Goal: Task Accomplishment & Management: Manage account settings

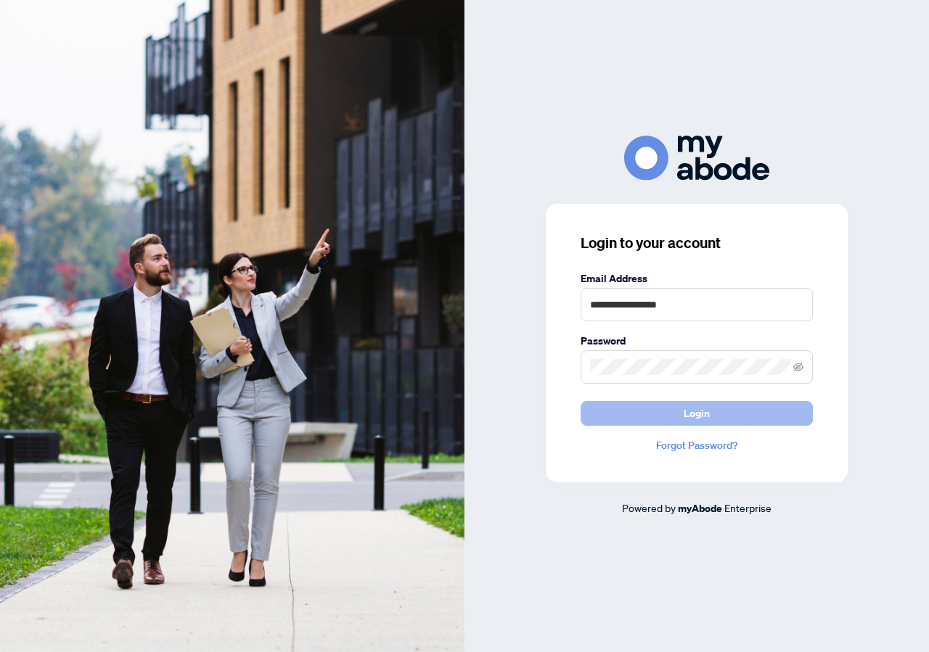
click at [720, 413] on button "Login" at bounding box center [696, 413] width 232 height 25
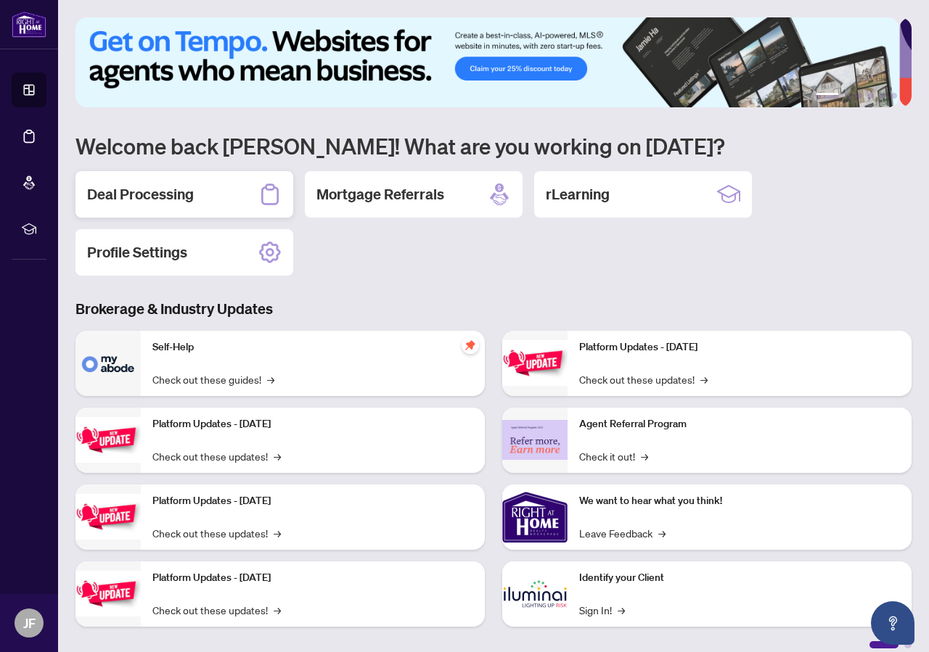
click at [186, 189] on h2 "Deal Processing" at bounding box center [140, 194] width 107 height 20
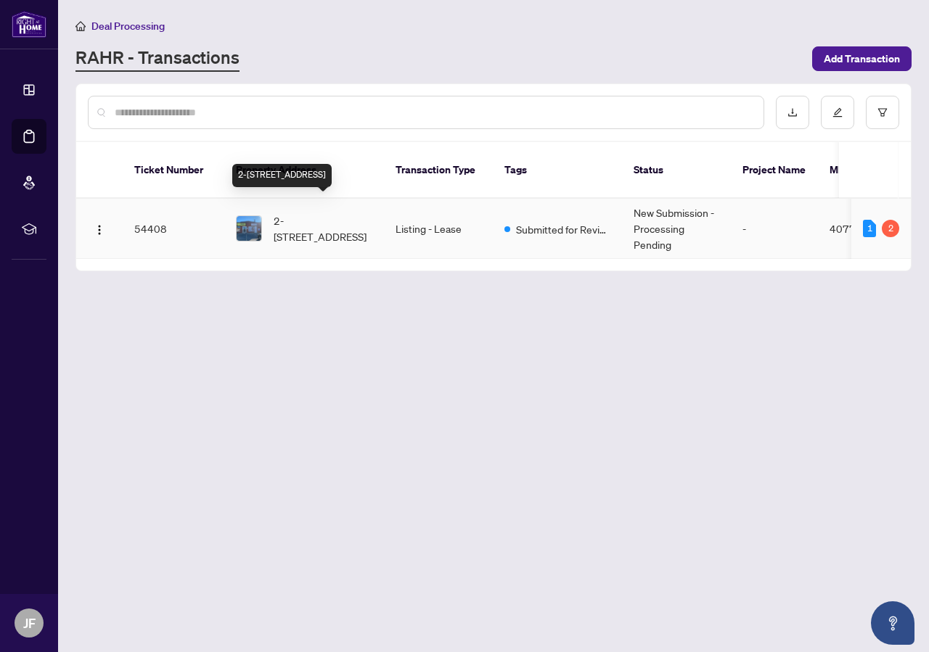
click at [294, 213] on span "2-[STREET_ADDRESS]" at bounding box center [323, 229] width 99 height 32
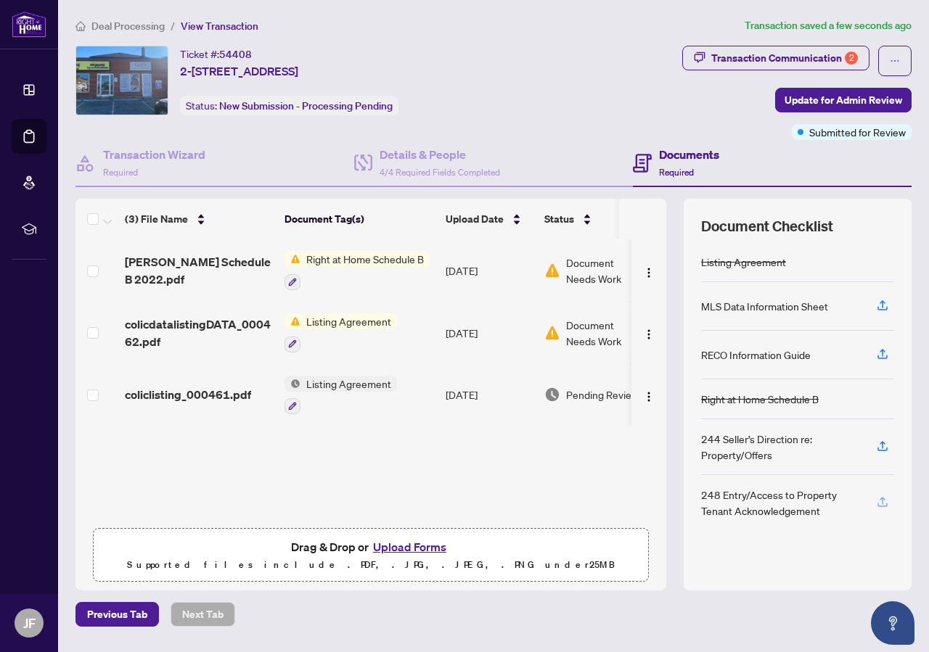
click at [882, 504] on icon "button" at bounding box center [882, 505] width 10 height 4
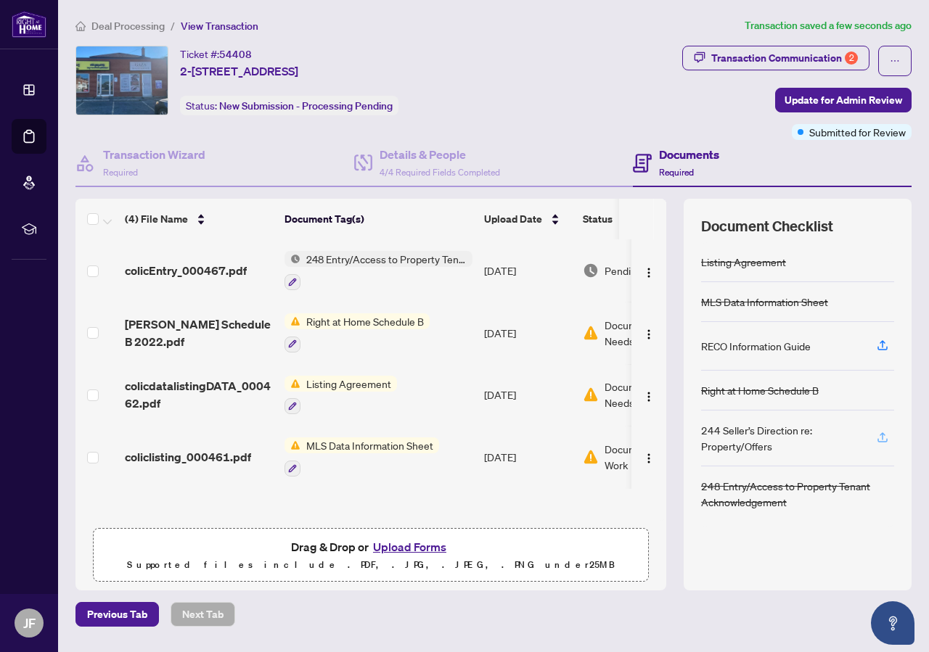
click at [884, 435] on icon "button" at bounding box center [882, 437] width 13 height 13
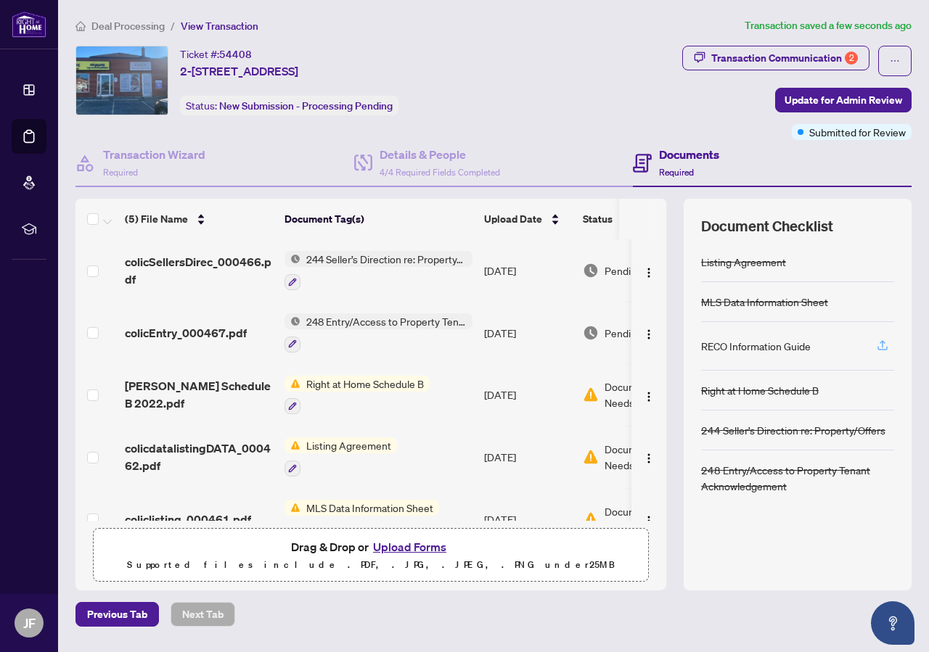
click at [888, 347] on icon "button" at bounding box center [882, 345] width 13 height 13
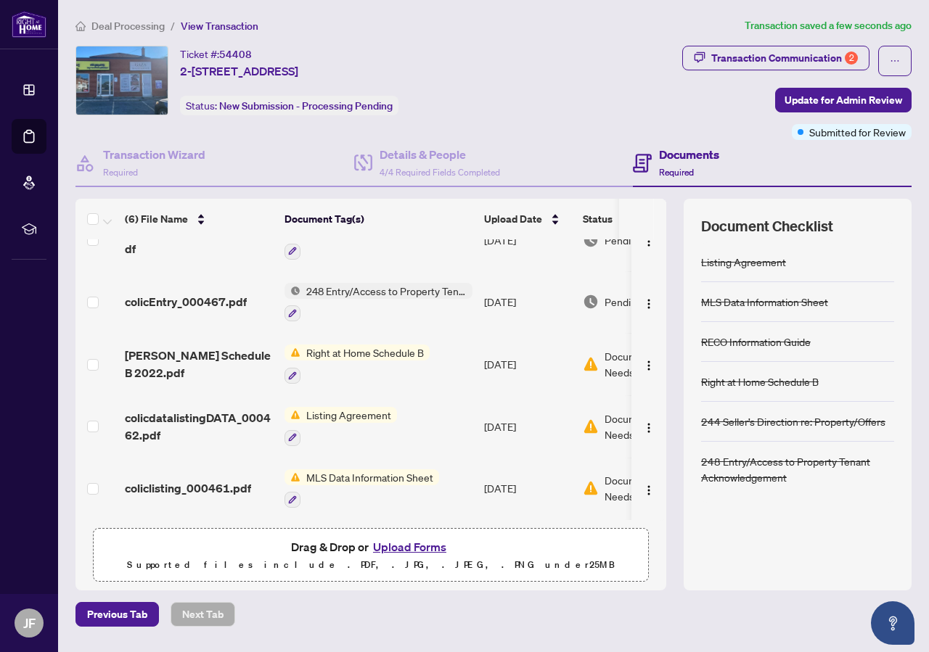
scroll to position [101, 0]
click at [386, 345] on span "Right at Home Schedule B" at bounding box center [364, 353] width 129 height 16
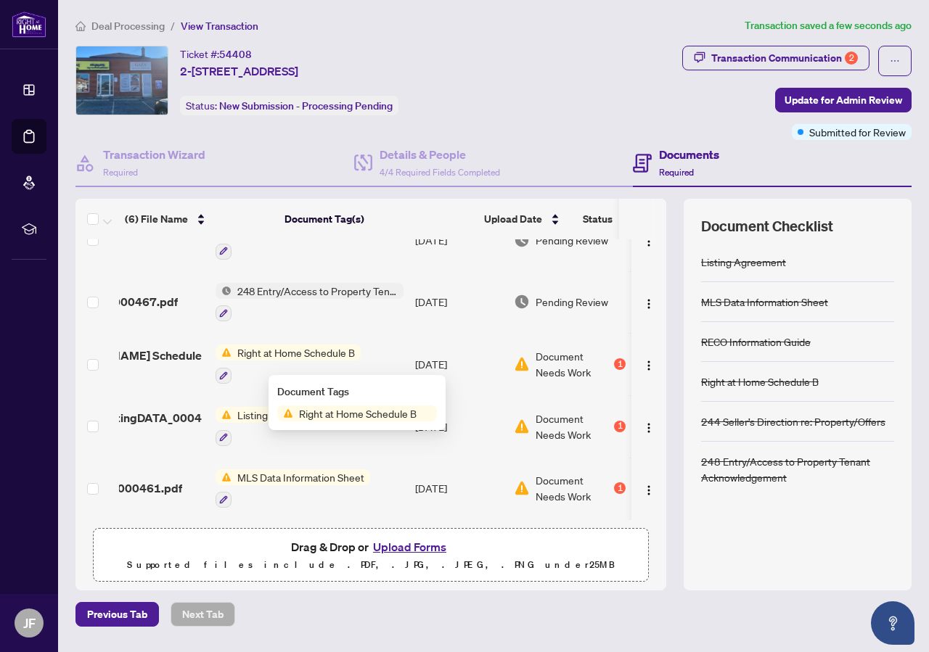
scroll to position [0, 81]
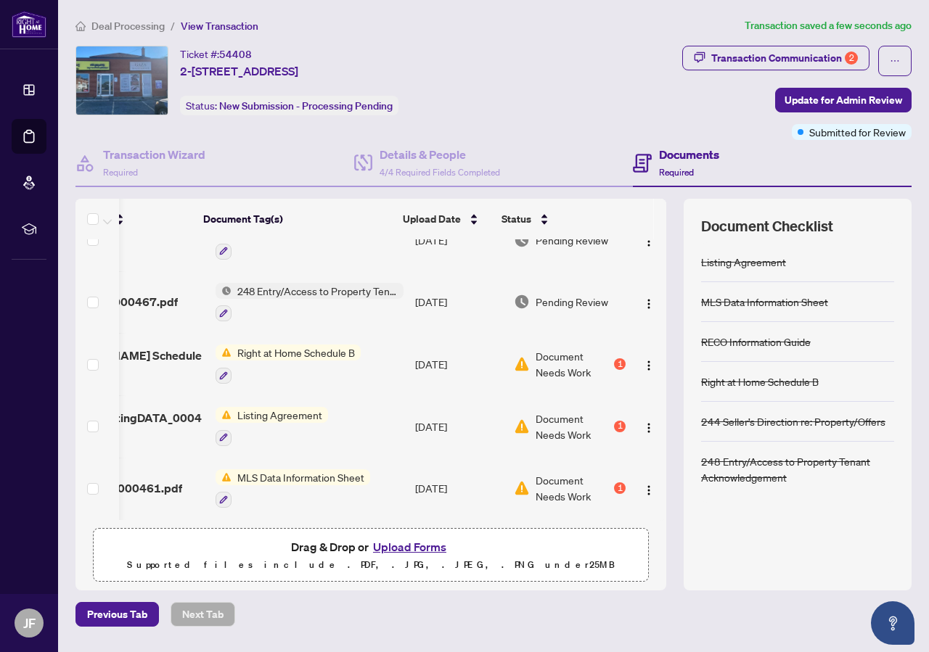
click at [543, 350] on span "Document Needs Work" at bounding box center [572, 364] width 75 height 32
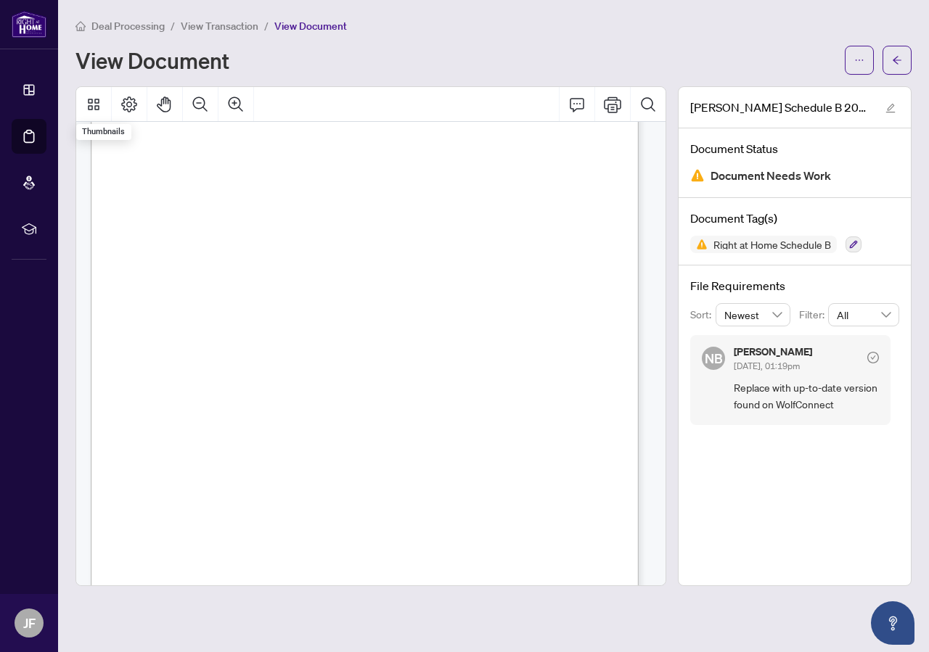
scroll to position [274, 0]
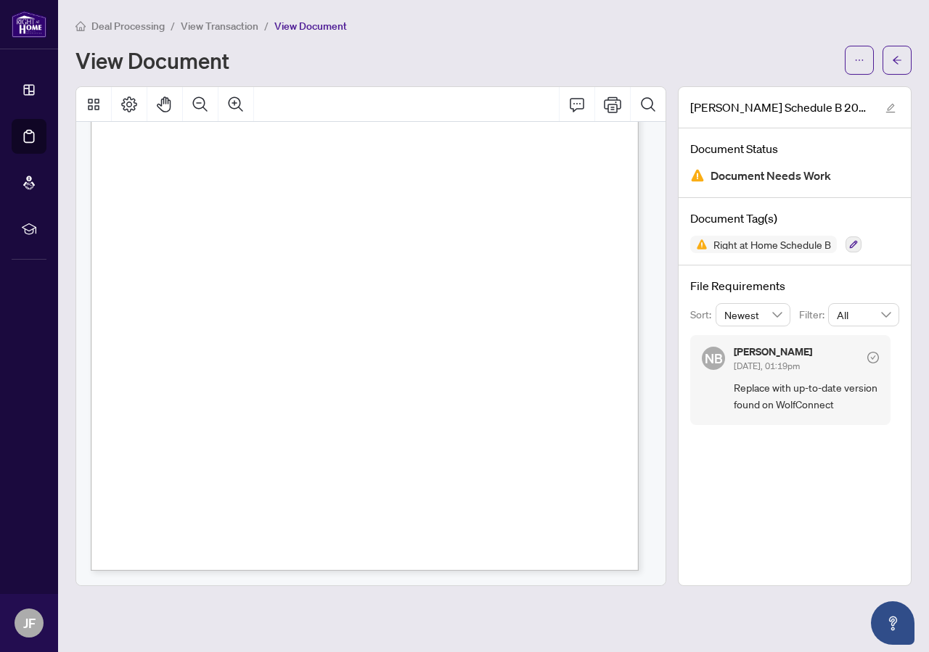
click at [776, 313] on span "Newest" at bounding box center [753, 315] width 58 height 22
click at [775, 312] on span "Newest" at bounding box center [753, 315] width 58 height 22
click at [889, 107] on icon "edit" at bounding box center [890, 108] width 10 height 10
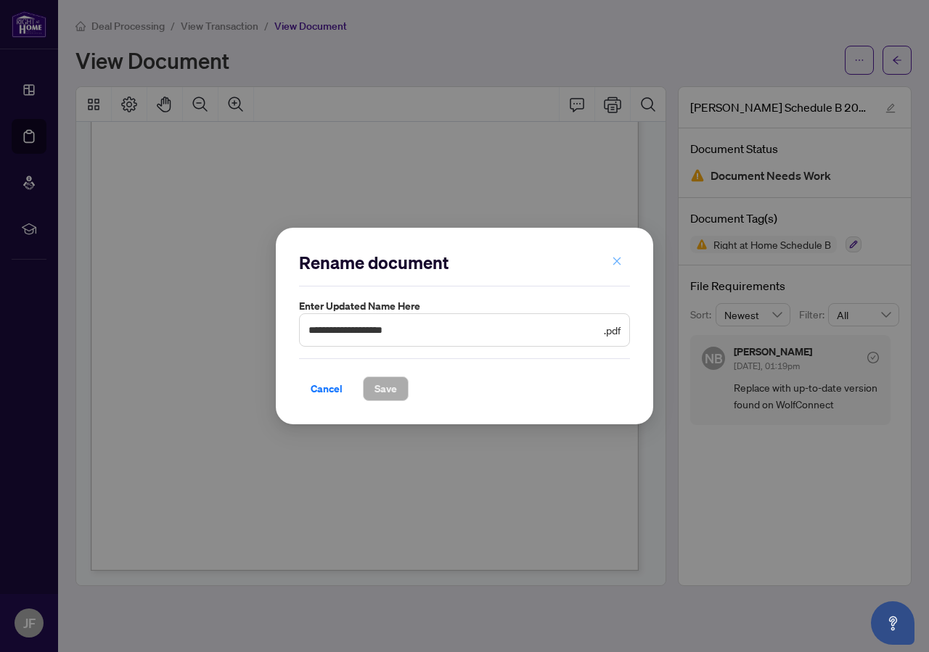
click at [620, 256] on icon "close" at bounding box center [617, 261] width 10 height 10
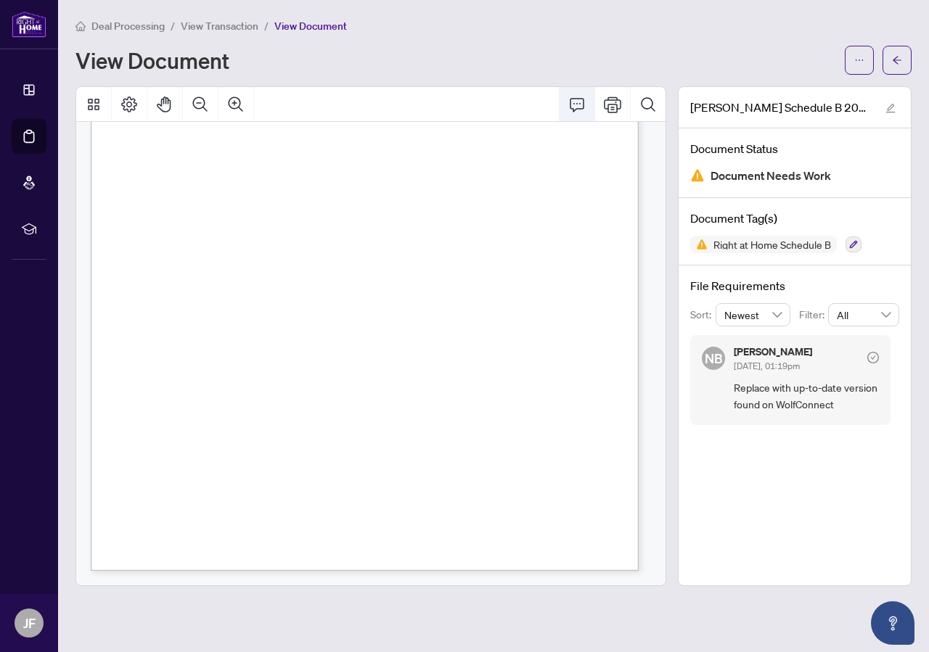
click at [581, 107] on icon "Comment" at bounding box center [576, 104] width 17 height 17
click at [820, 520] on div "[PERSON_NAME] Schedule B 2022.pdf Document Status Document Needs Work Document …" at bounding box center [795, 336] width 234 height 500
click at [874, 320] on span "All" at bounding box center [863, 315] width 54 height 22
click at [696, 174] on img at bounding box center [697, 175] width 15 height 15
click at [696, 171] on img at bounding box center [697, 175] width 15 height 15
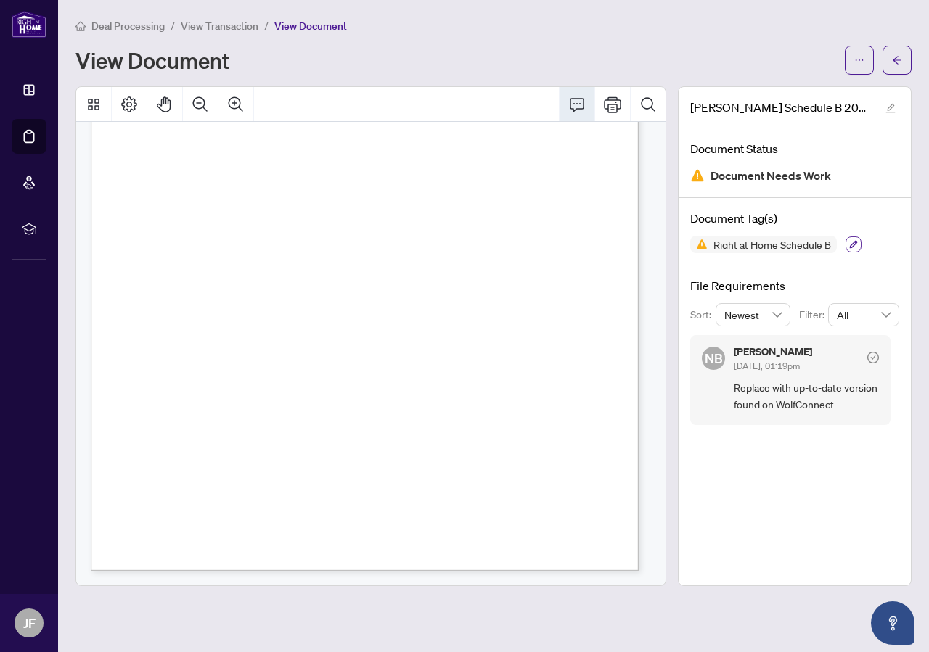
click at [855, 247] on icon "button" at bounding box center [853, 244] width 9 height 9
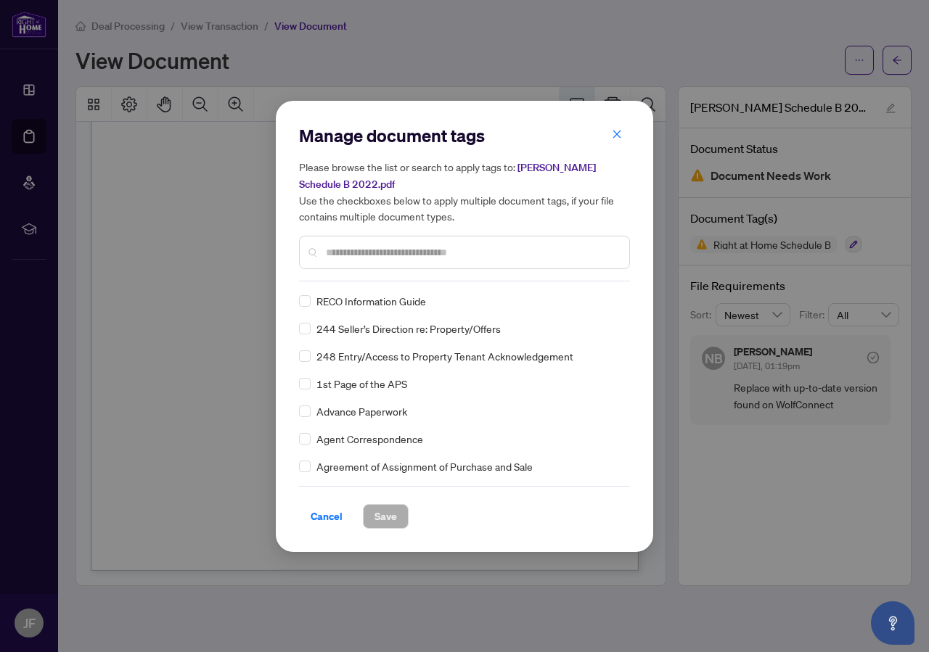
scroll to position [0, 0]
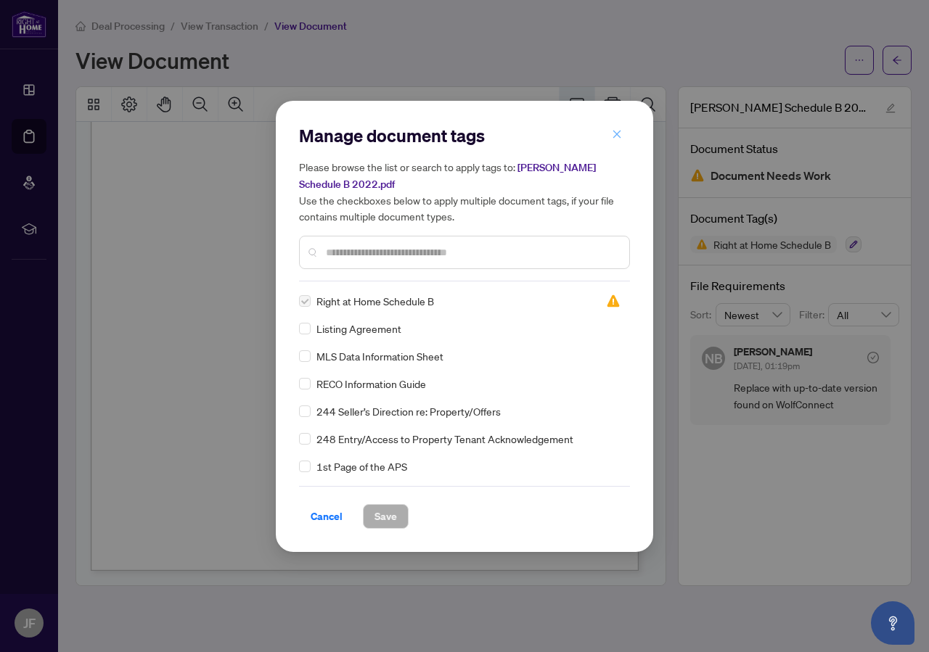
click at [616, 136] on icon "close" at bounding box center [617, 134] width 10 height 10
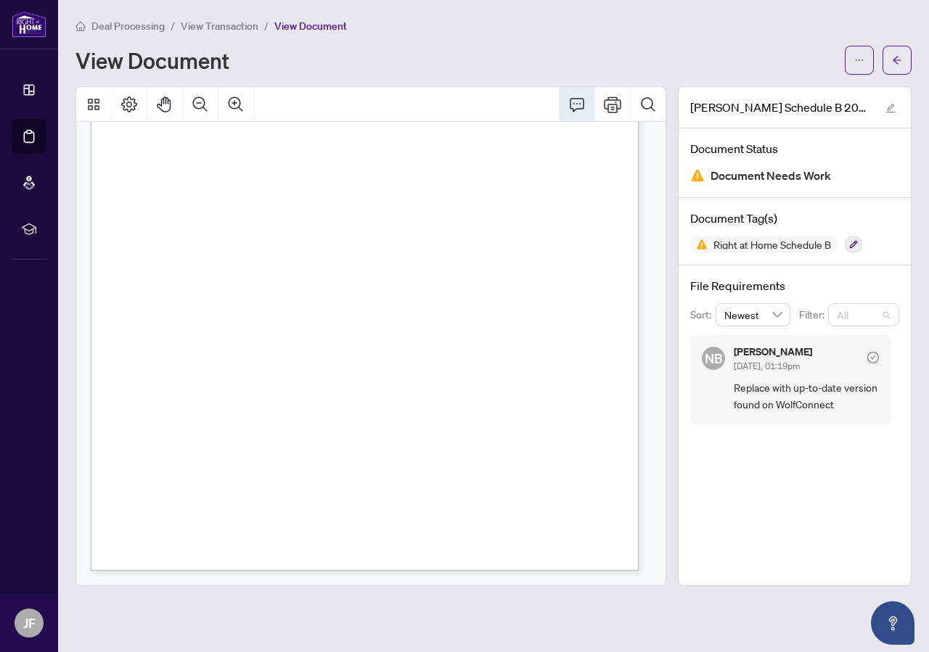
click at [857, 323] on span "All" at bounding box center [863, 315] width 54 height 22
click at [858, 414] on div "Removed" at bounding box center [863, 414] width 48 height 16
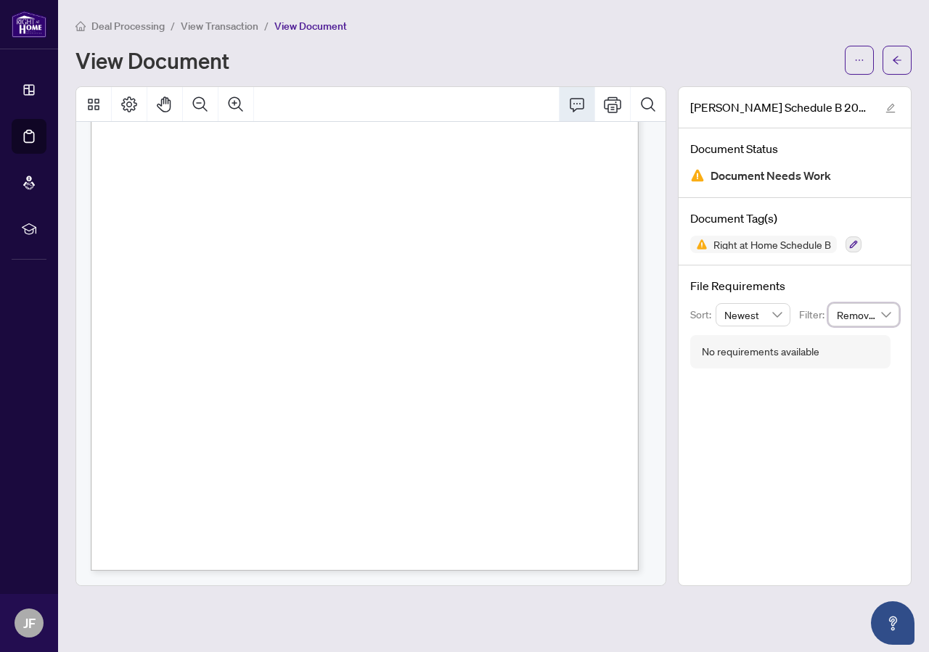
click at [886, 316] on span "Removed" at bounding box center [863, 315] width 54 height 22
click at [845, 349] on div "All" at bounding box center [863, 344] width 48 height 16
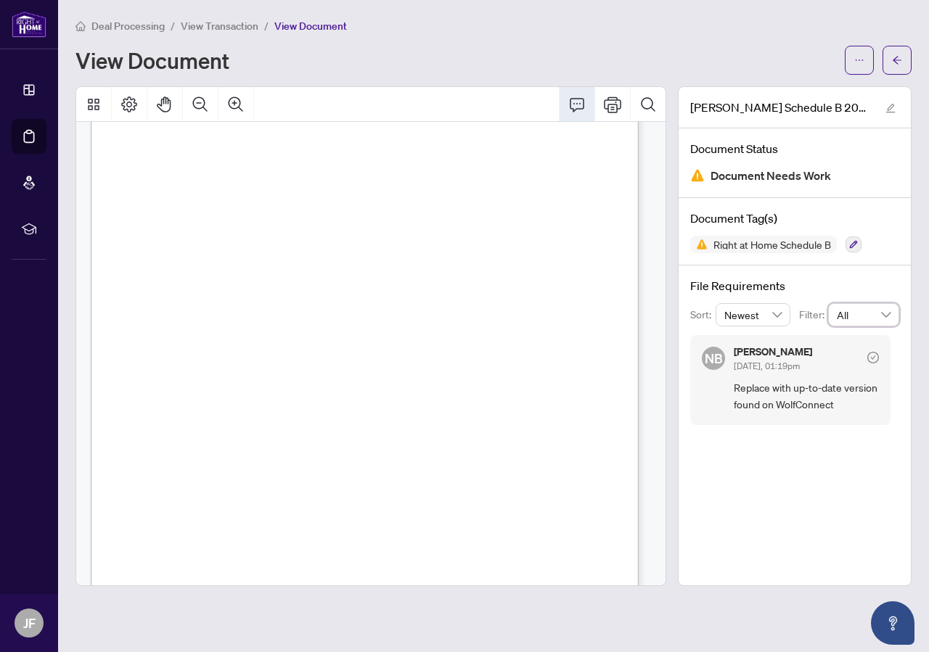
scroll to position [91, 0]
click at [902, 65] on button "button" at bounding box center [896, 60] width 29 height 29
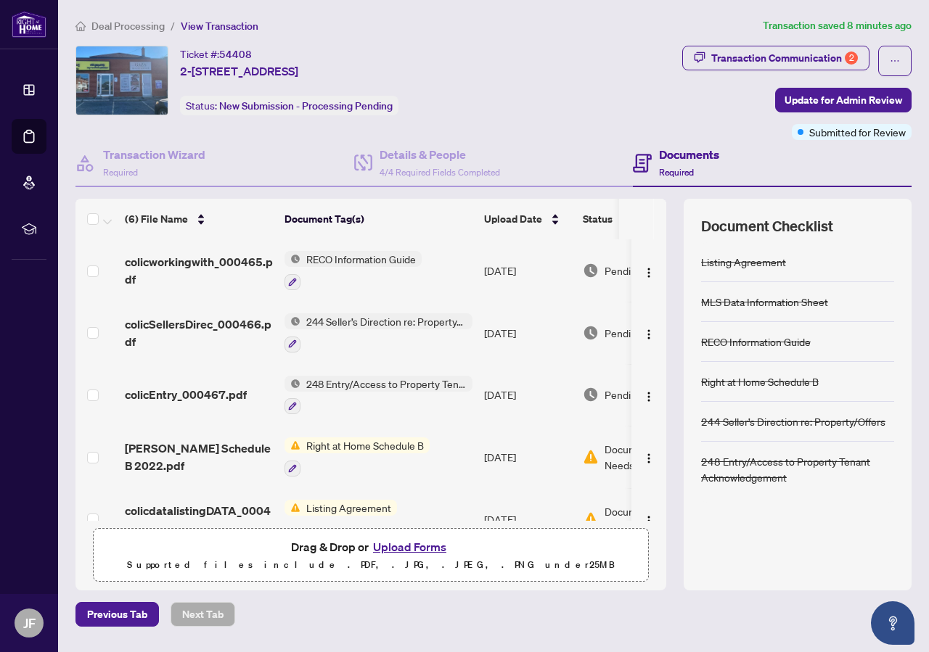
click at [403, 437] on span "Right at Home Schedule B" at bounding box center [364, 445] width 129 height 16
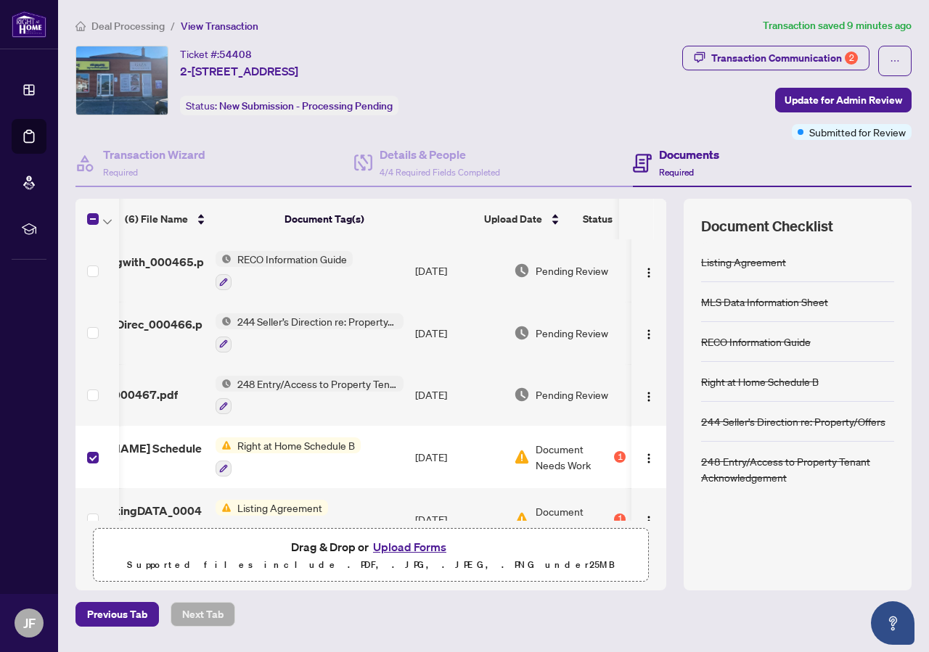
scroll to position [0, 81]
click at [643, 458] on img "button" at bounding box center [649, 459] width 12 height 12
click at [760, 381] on div "Right at Home Schedule B" at bounding box center [760, 382] width 118 height 16
click at [759, 379] on div "Right at Home Schedule B" at bounding box center [760, 382] width 118 height 16
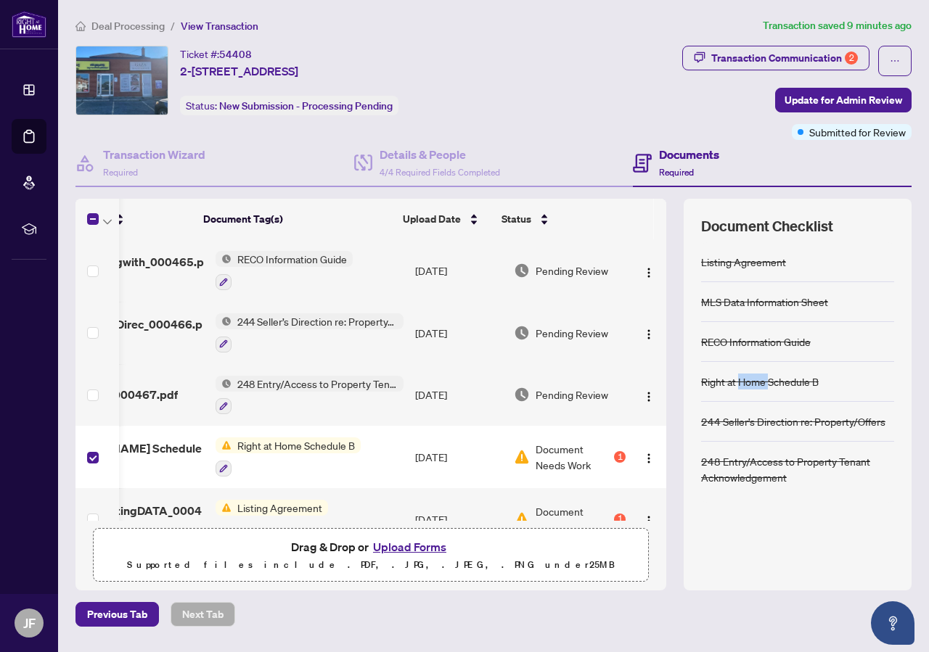
click at [752, 377] on div "Right at Home Schedule B" at bounding box center [760, 382] width 118 height 16
click at [168, 459] on span "[PERSON_NAME] Schedule B 2022.pdf" at bounding box center [130, 457] width 148 height 35
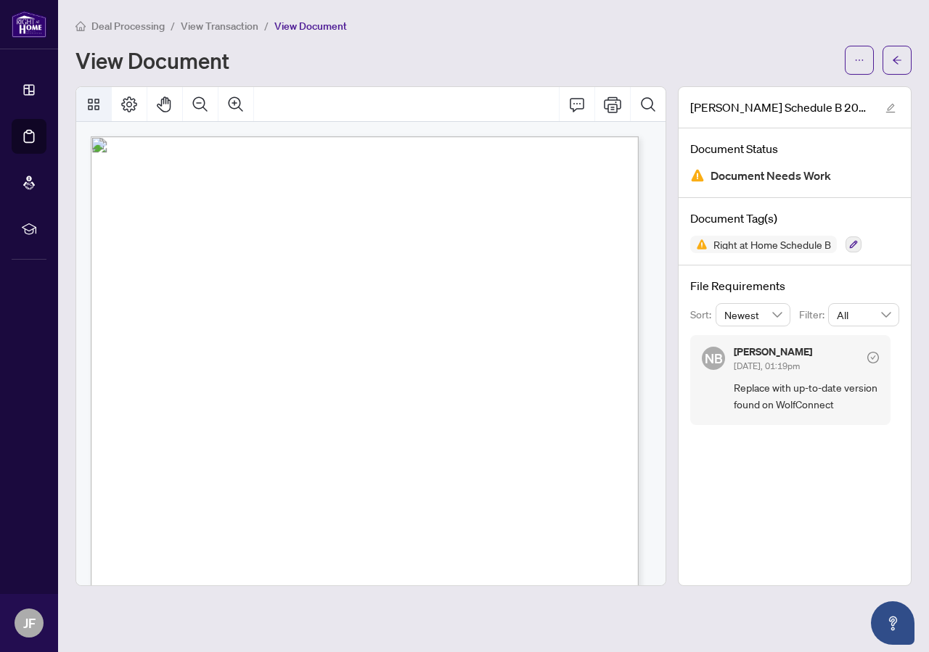
click at [94, 102] on icon "Thumbnails" at bounding box center [93, 104] width 17 height 17
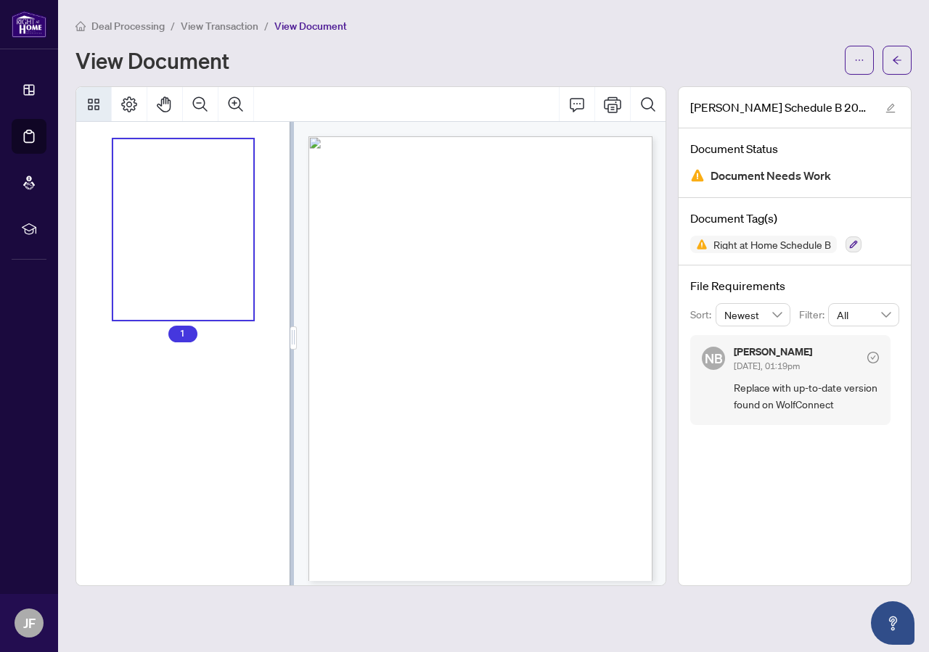
click at [94, 102] on icon "Thumbnails" at bounding box center [93, 104] width 17 height 17
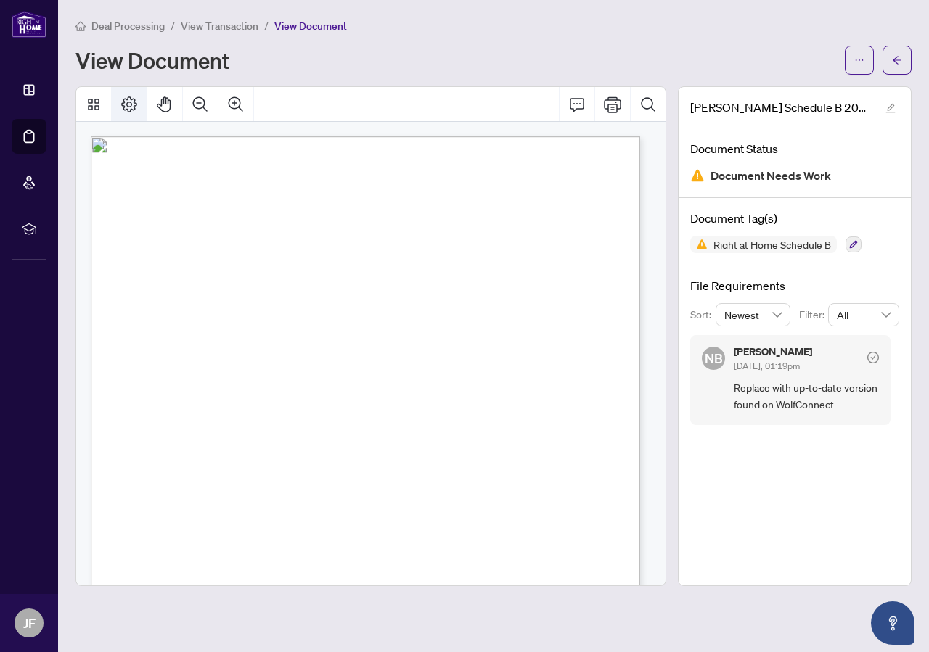
click at [141, 109] on button "Page Layout" at bounding box center [129, 104] width 35 height 35
click at [889, 107] on icon "edit" at bounding box center [890, 108] width 10 height 10
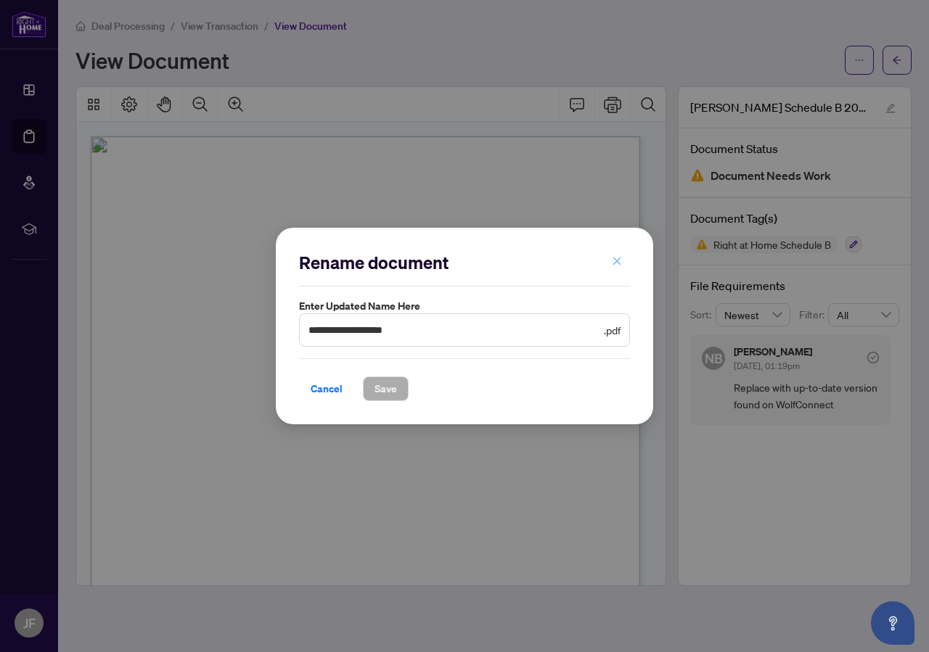
click at [619, 259] on icon "close" at bounding box center [617, 262] width 8 height 8
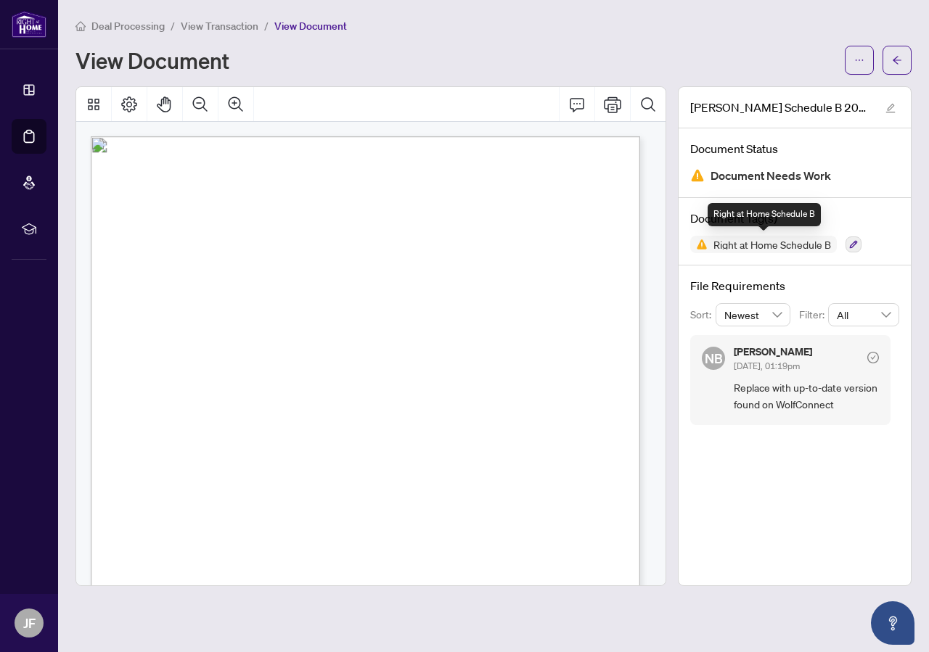
click at [736, 245] on span "Right at Home Schedule B" at bounding box center [771, 244] width 129 height 10
click at [852, 240] on icon "button" at bounding box center [853, 244] width 9 height 9
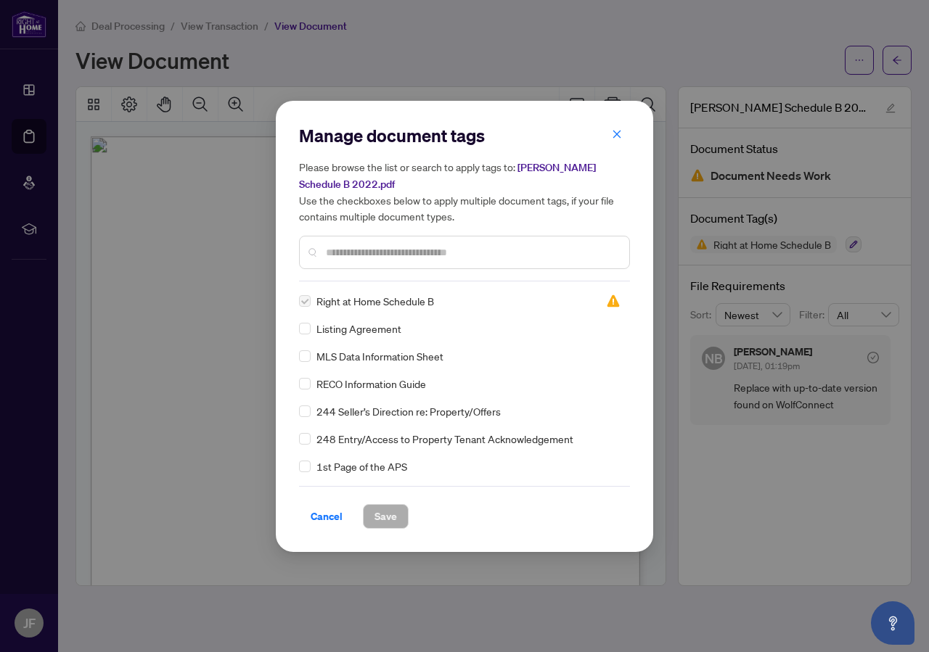
click at [474, 258] on input "text" at bounding box center [472, 252] width 292 height 16
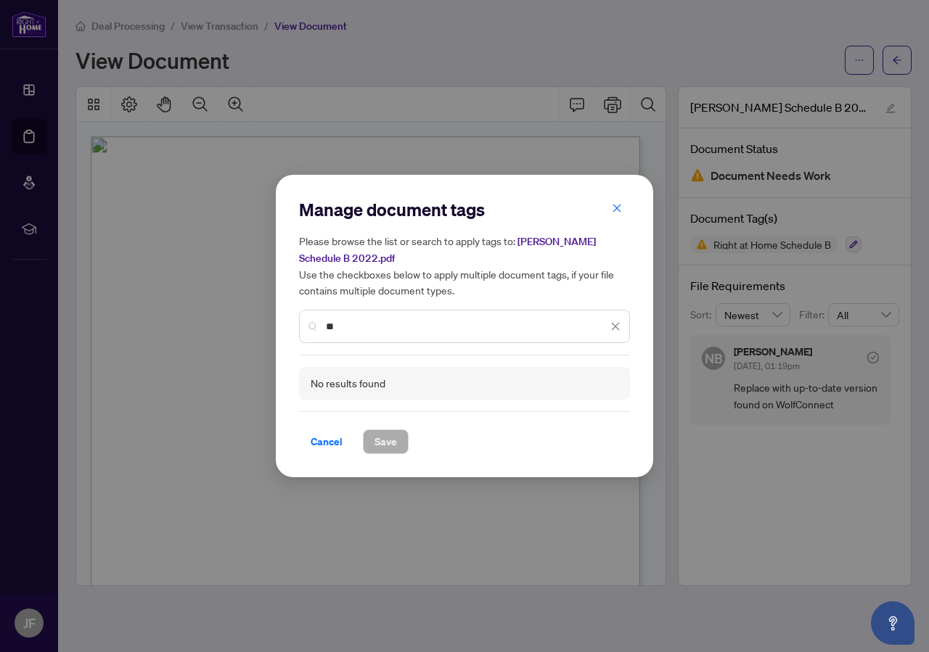
type input "*"
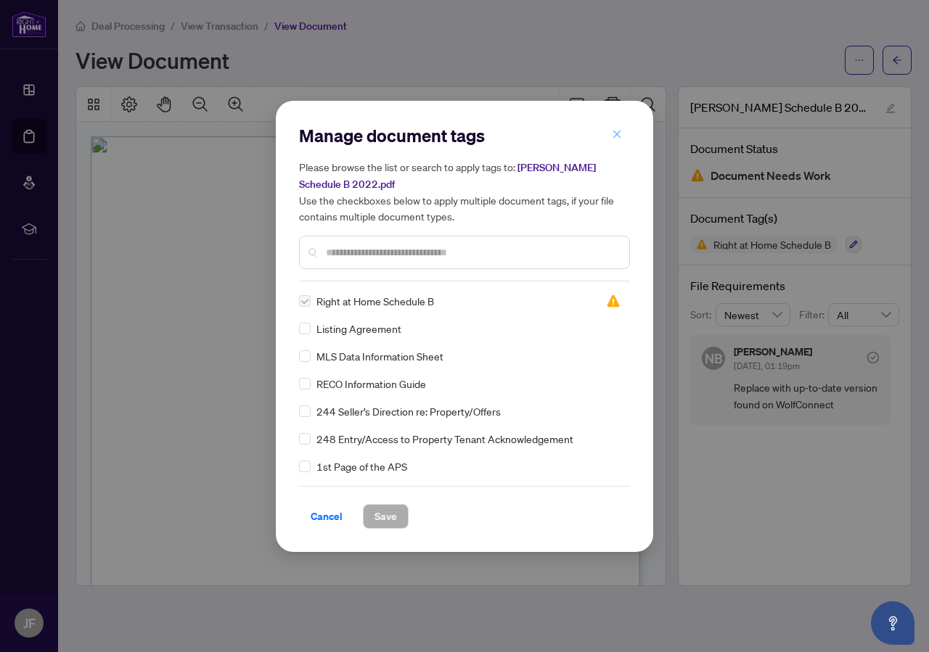
click at [614, 142] on span "button" at bounding box center [617, 134] width 10 height 23
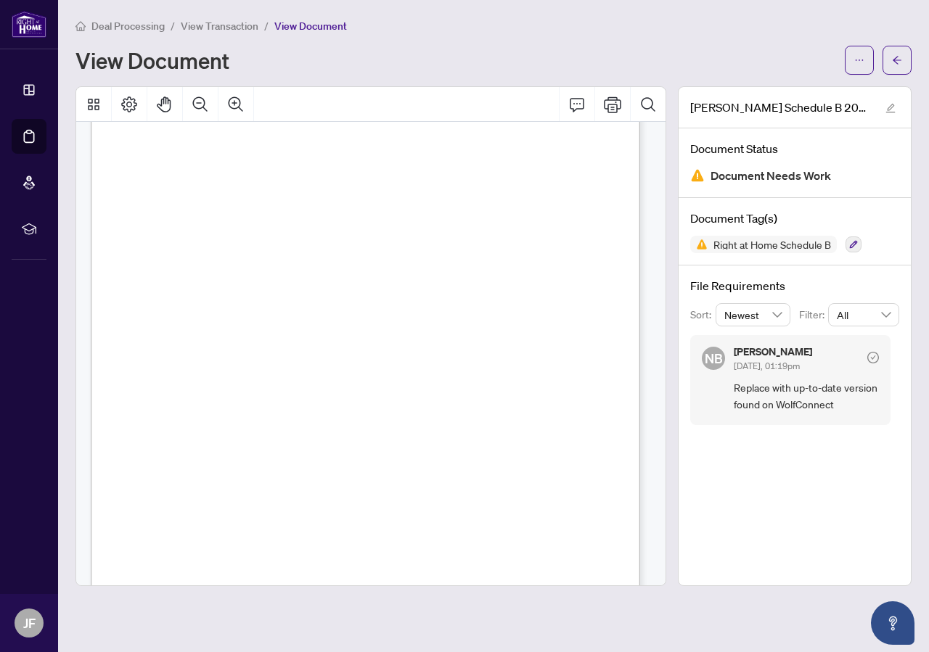
scroll to position [2, 0]
click at [779, 313] on span "Newest" at bounding box center [753, 315] width 58 height 22
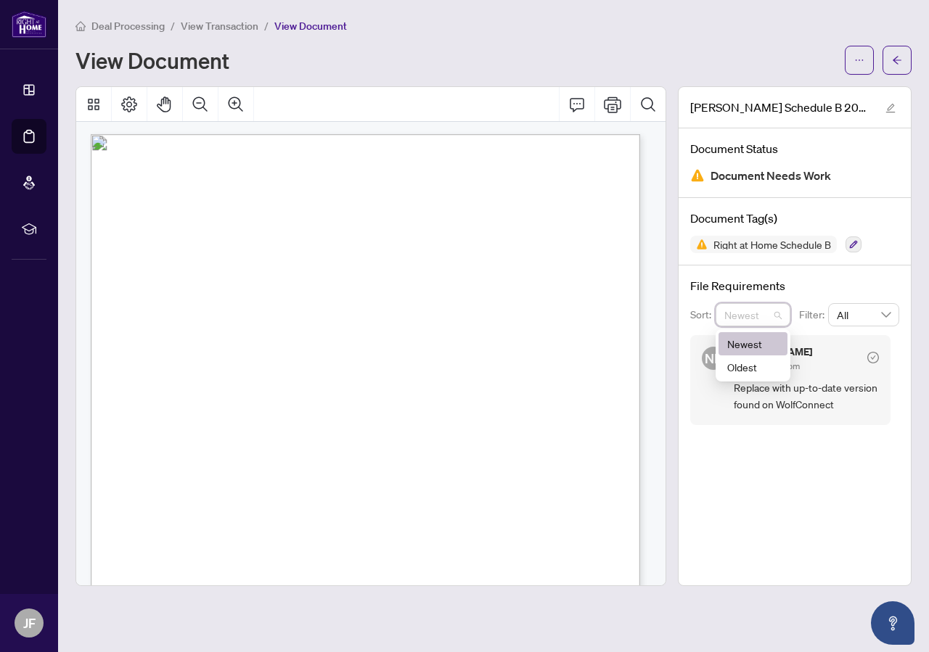
click at [776, 316] on span "Newest" at bounding box center [753, 315] width 58 height 22
click at [844, 316] on span "All" at bounding box center [863, 315] width 54 height 22
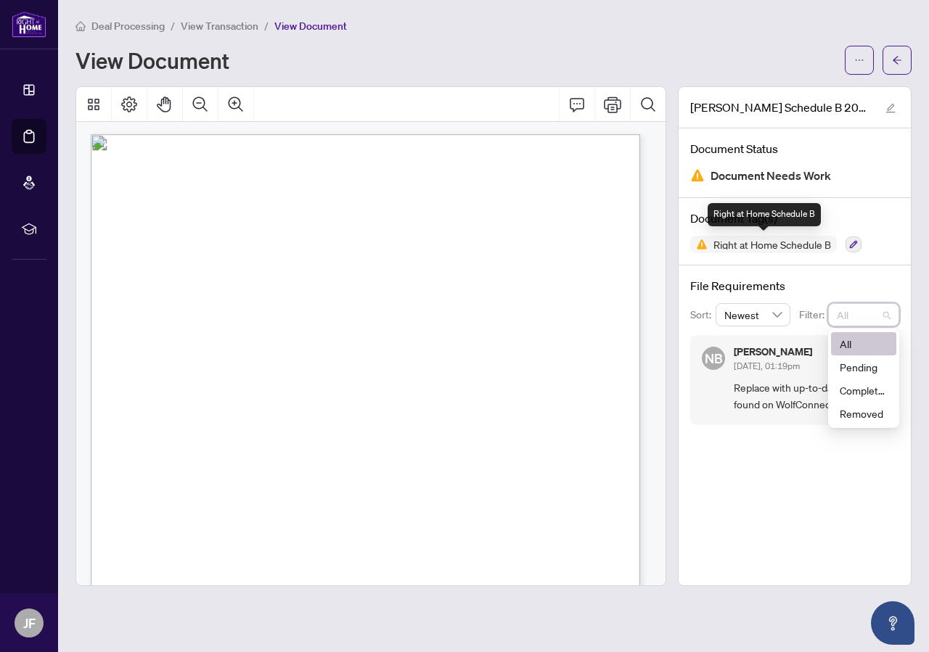
click at [786, 249] on span "Right at Home Schedule B" at bounding box center [763, 244] width 147 height 17
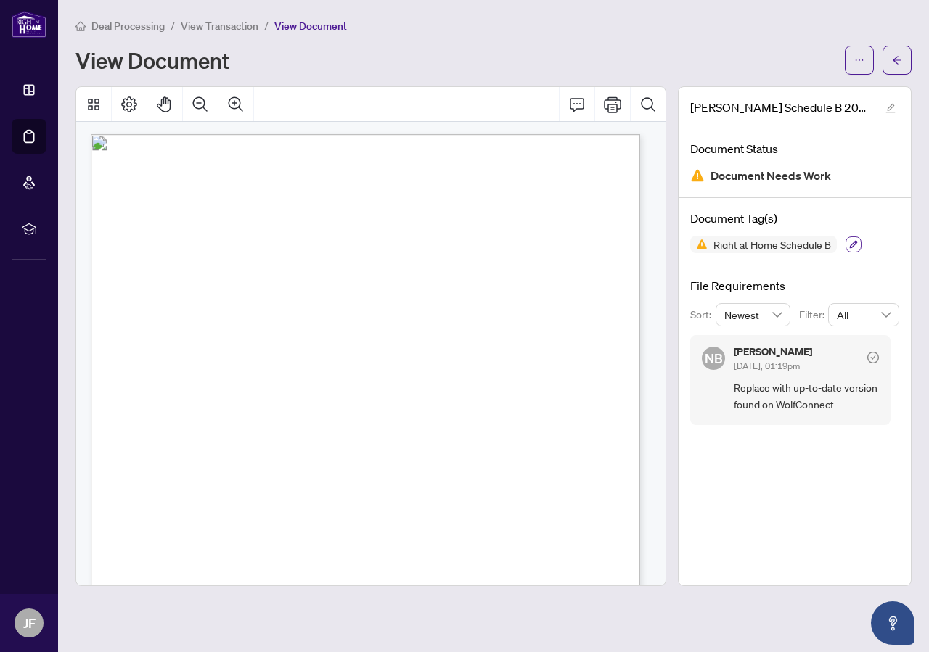
click at [852, 242] on icon "button" at bounding box center [853, 244] width 9 height 9
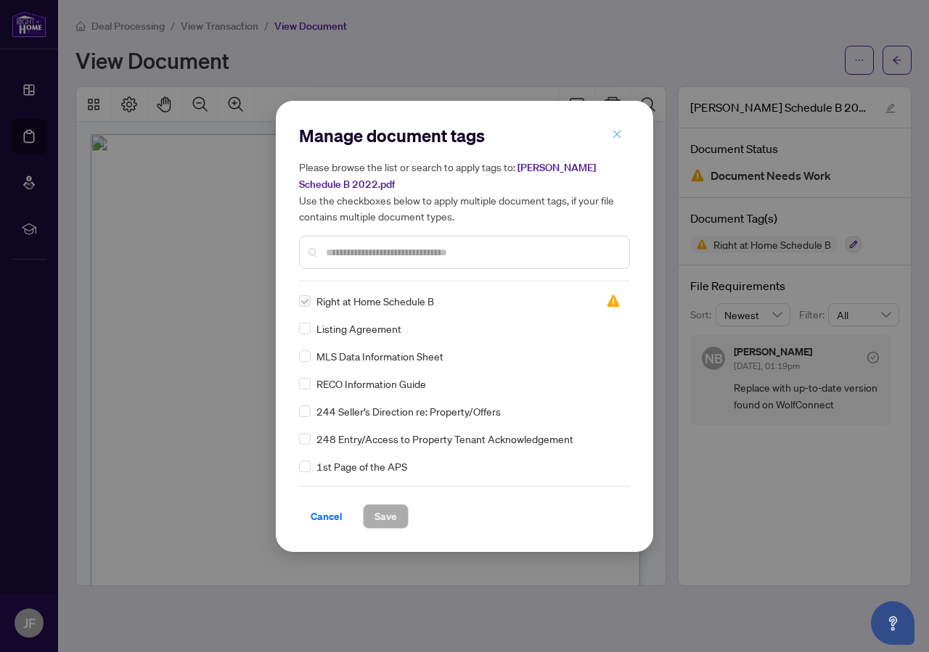
click at [620, 133] on icon "close" at bounding box center [617, 134] width 10 height 10
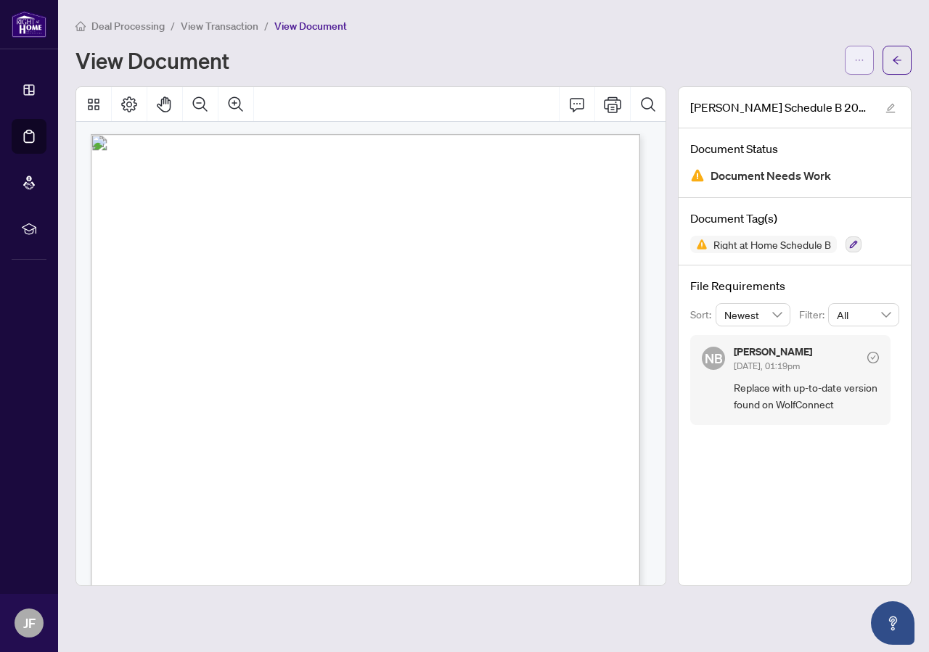
click at [861, 61] on icon "ellipsis" at bounding box center [859, 60] width 10 height 10
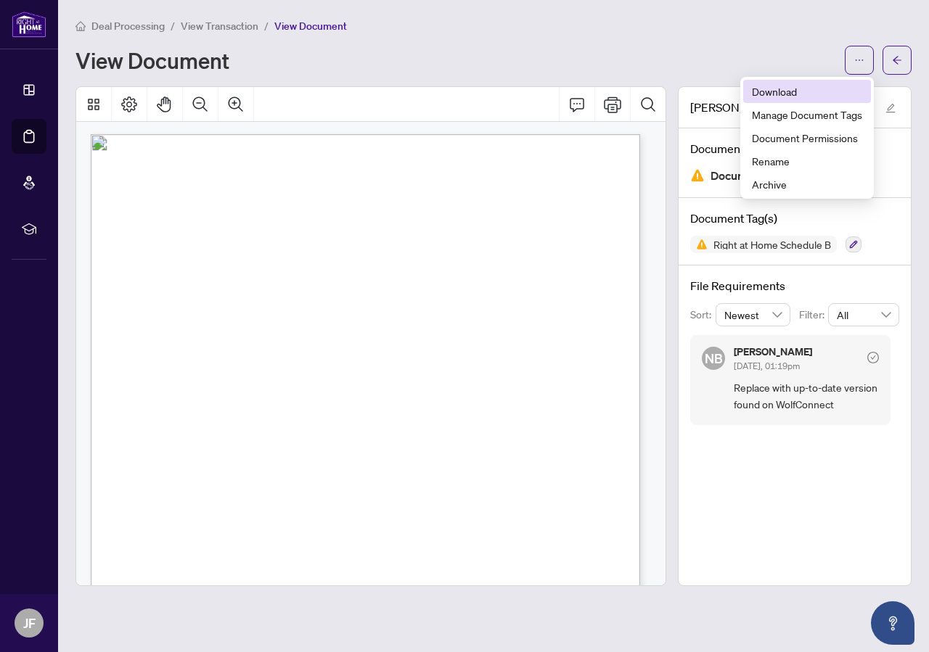
click at [782, 86] on span "Download" at bounding box center [807, 91] width 110 height 16
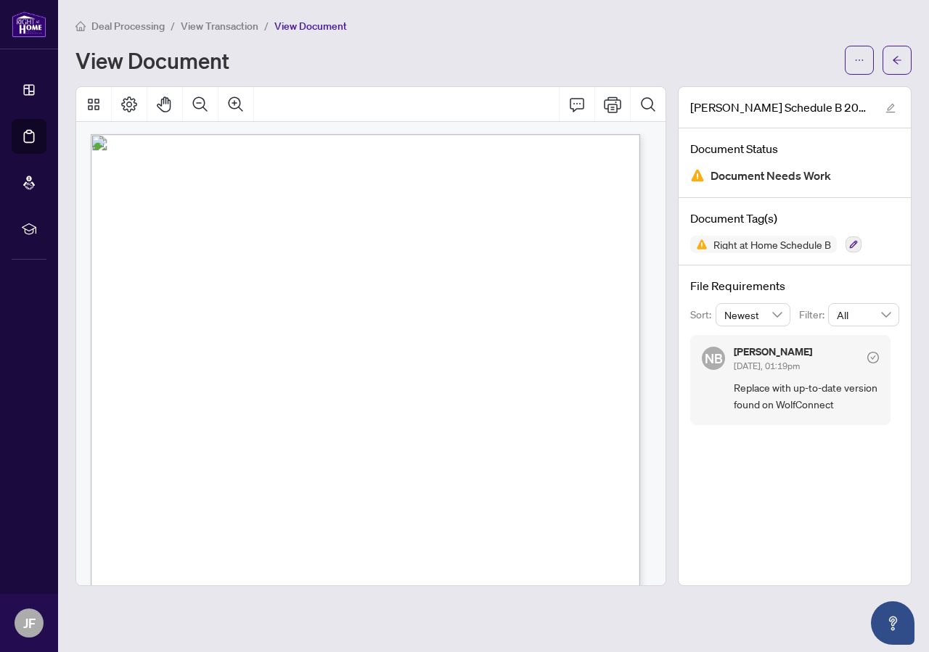
drag, startPoint x: 900, startPoint y: 618, endPoint x: 900, endPoint y: 602, distance: 16.0
click at [900, 609] on button "Open asap" at bounding box center [893, 623] width 44 height 44
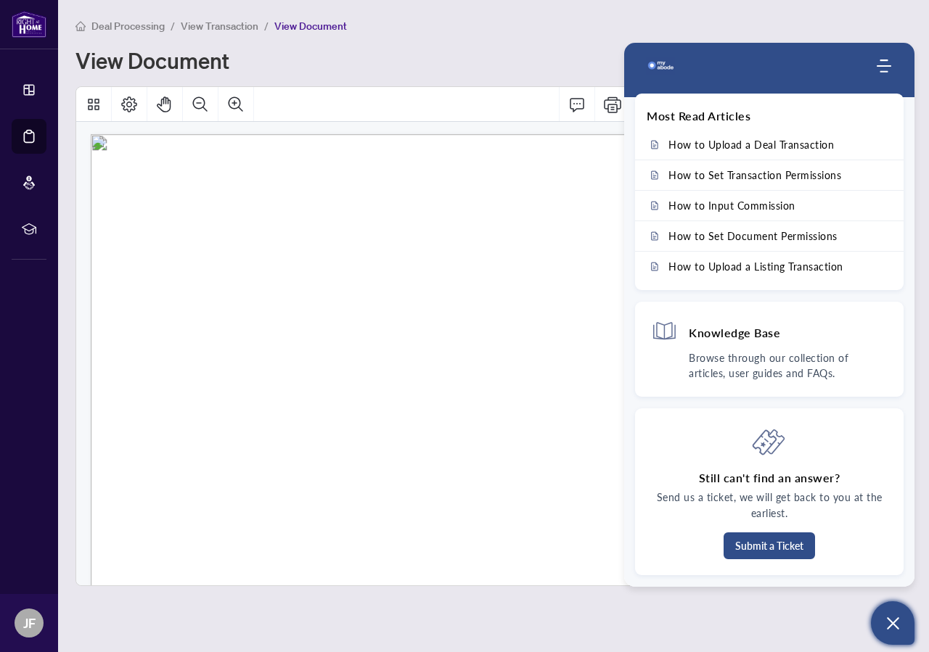
click at [897, 634] on button "Open asap" at bounding box center [893, 623] width 44 height 44
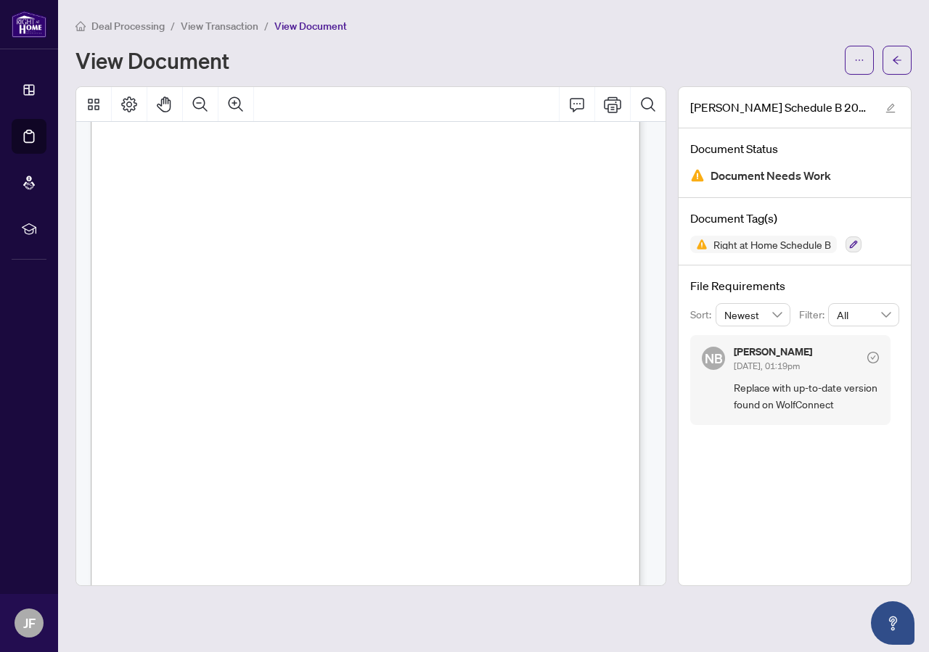
scroll to position [0, 0]
drag, startPoint x: 480, startPoint y: 280, endPoint x: 535, endPoint y: 118, distance: 170.9
click at [535, 136] on section "Form 105 Revised 2018 Page 1 of 1 by its members and licensees only. Any other …" at bounding box center [365, 491] width 549 height 711
click at [895, 66] on span "button" at bounding box center [897, 60] width 10 height 23
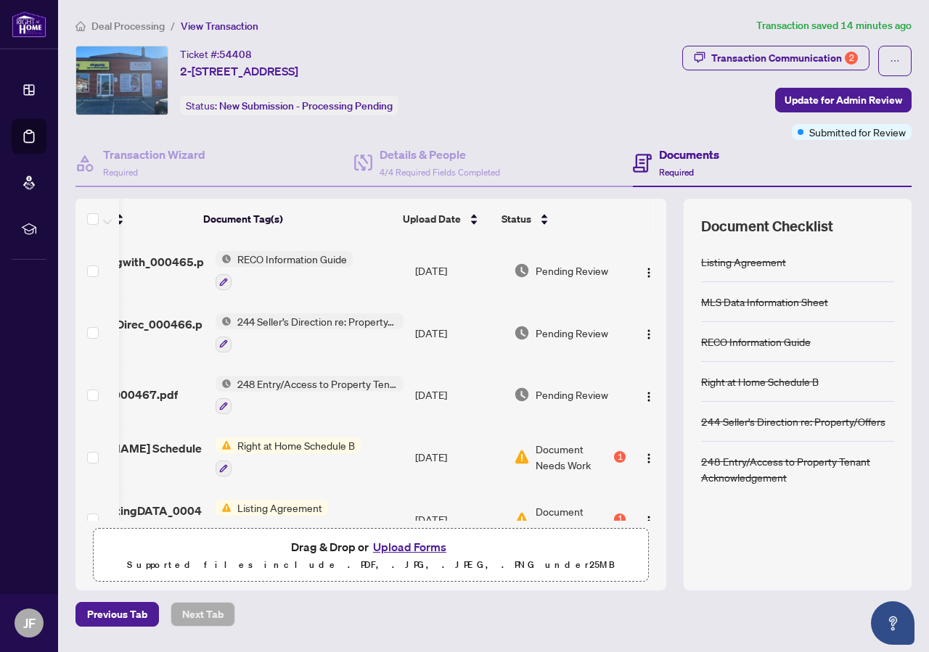
scroll to position [101, 81]
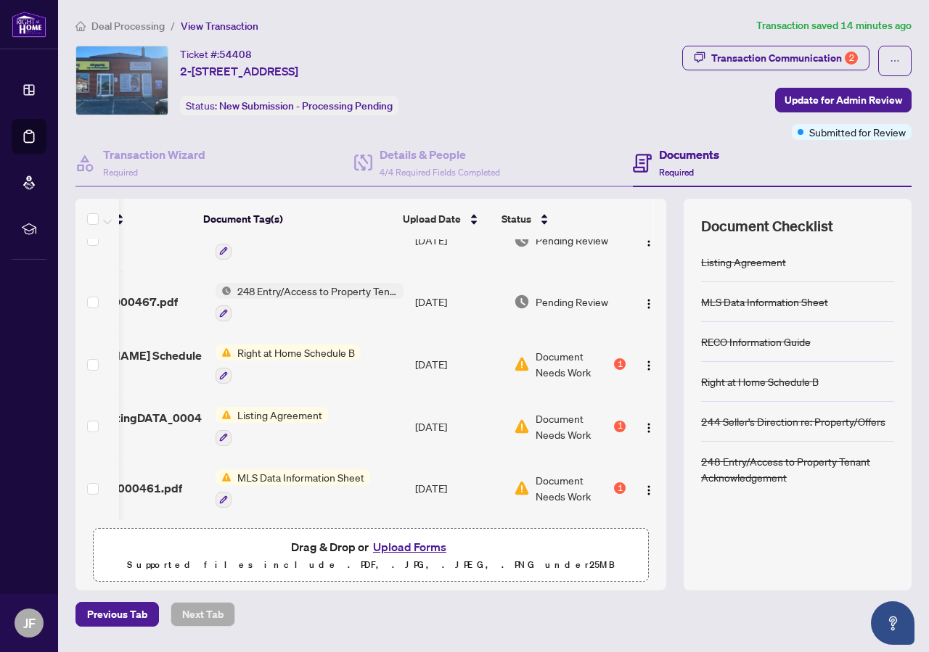
click at [571, 413] on span "Document Needs Work" at bounding box center [572, 427] width 75 height 32
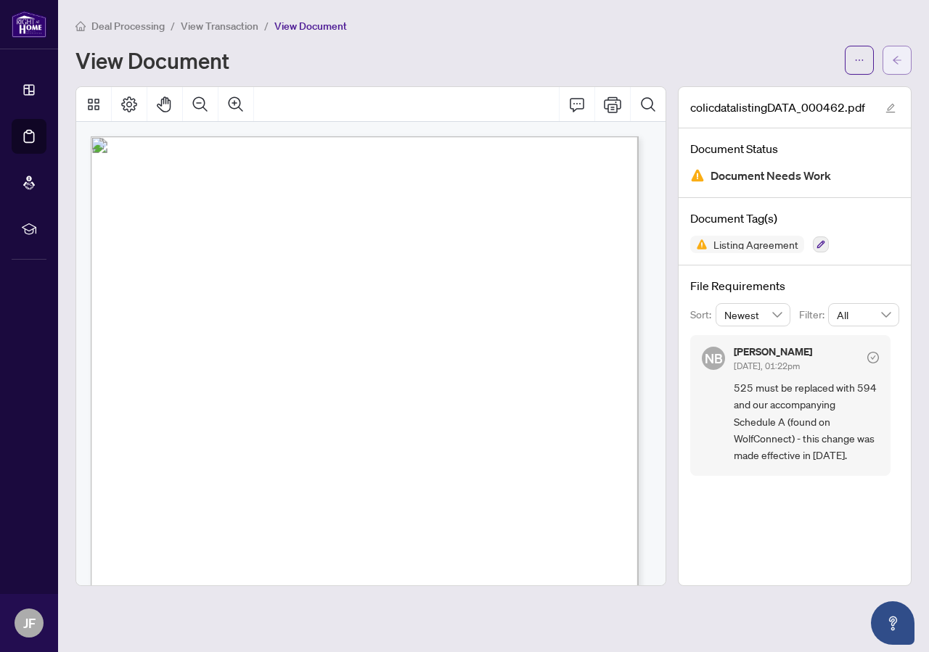
click at [900, 60] on icon "arrow-left" at bounding box center [897, 60] width 10 height 10
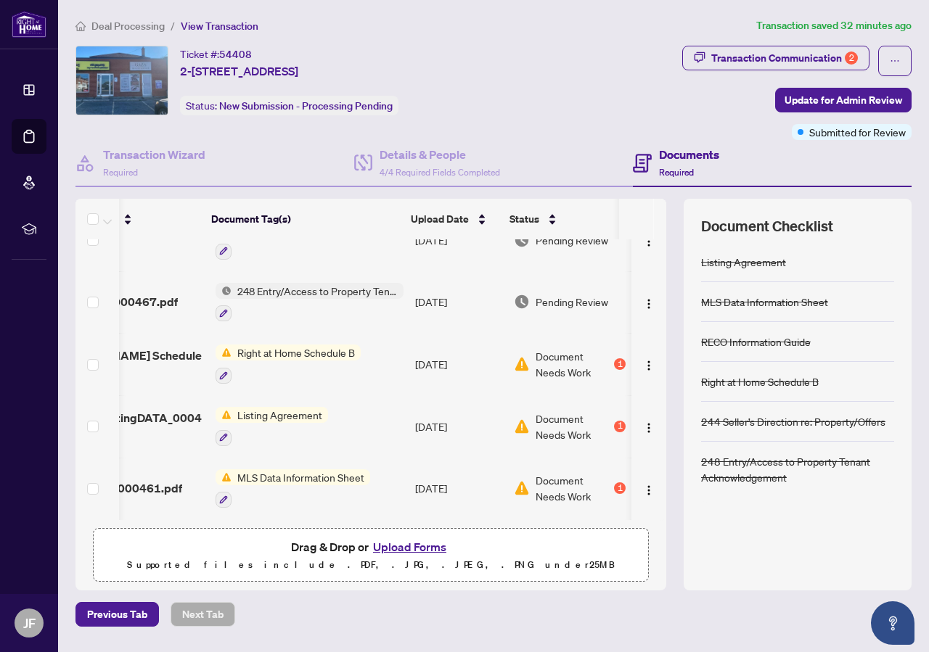
scroll to position [101, 81]
click at [570, 473] on span "Document Needs Work" at bounding box center [572, 488] width 75 height 32
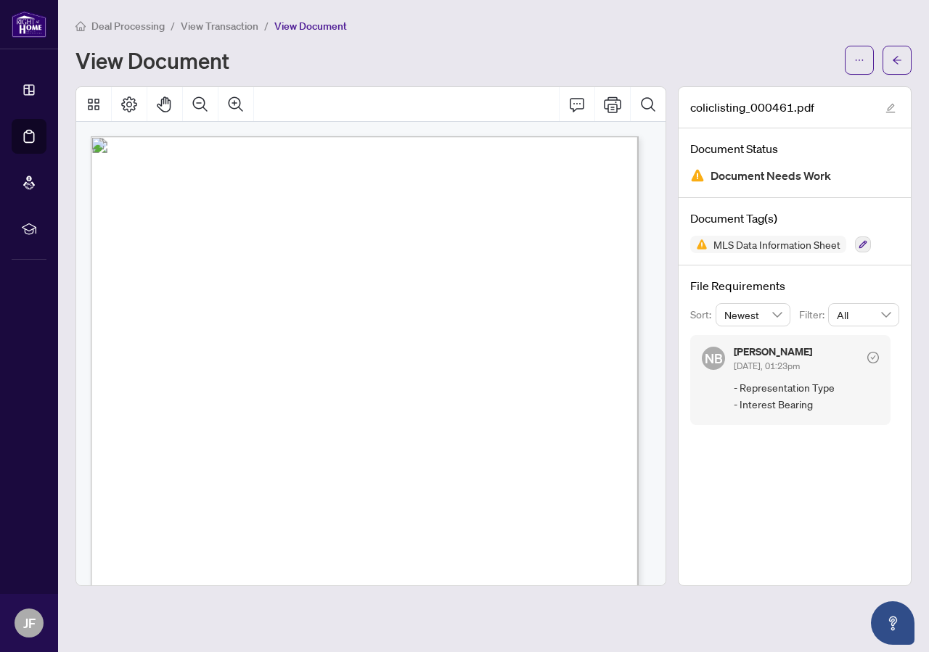
click at [874, 348] on div at bounding box center [873, 356] width 12 height 19
click at [894, 60] on icon "arrow-left" at bounding box center [897, 60] width 10 height 10
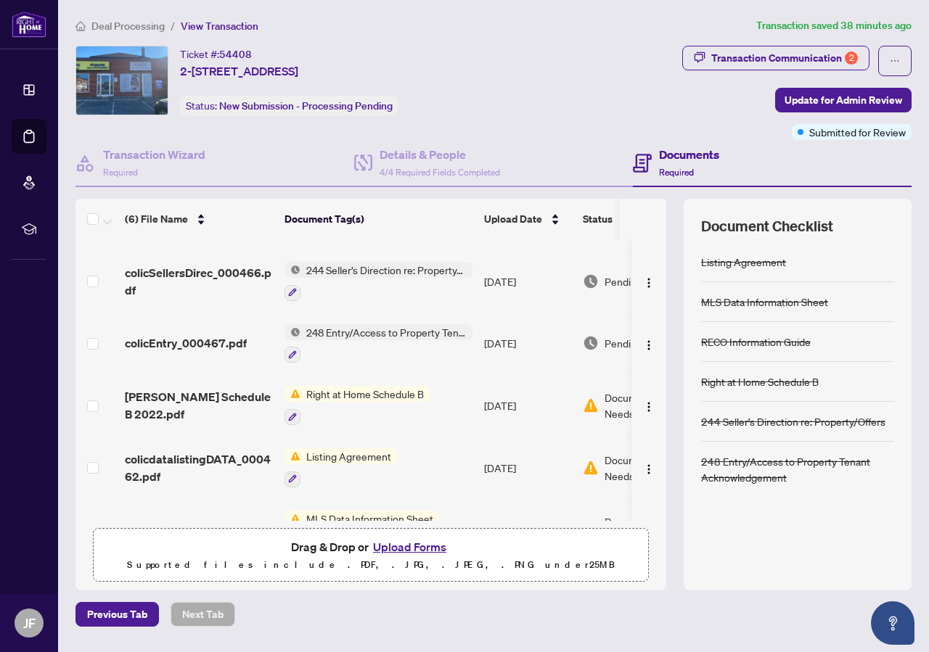
scroll to position [101, 0]
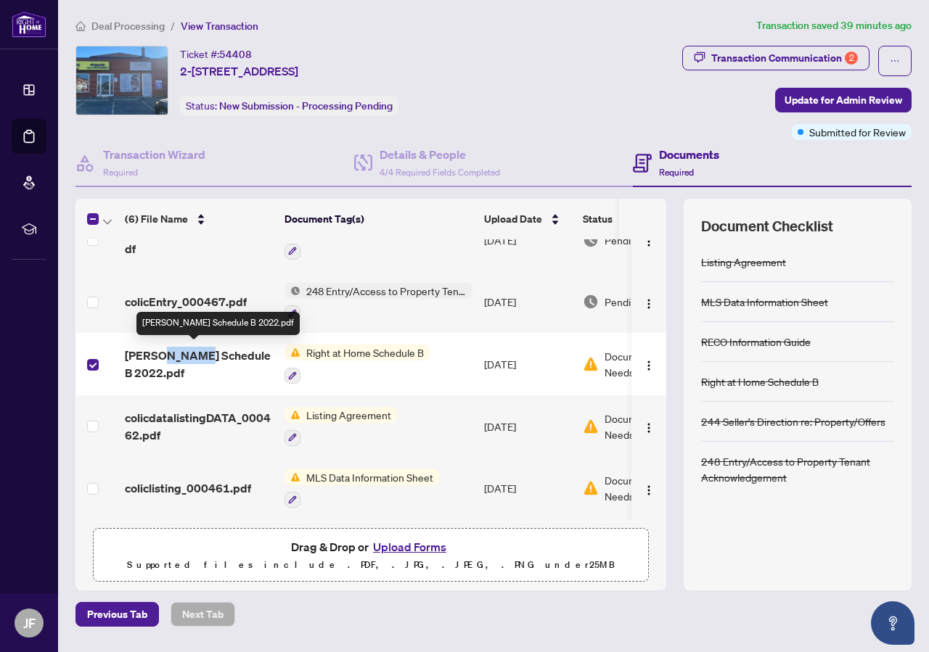
drag, startPoint x: 200, startPoint y: 352, endPoint x: 165, endPoint y: 349, distance: 34.9
click at [165, 349] on span "[PERSON_NAME] Schedule B 2022.pdf" at bounding box center [199, 364] width 148 height 35
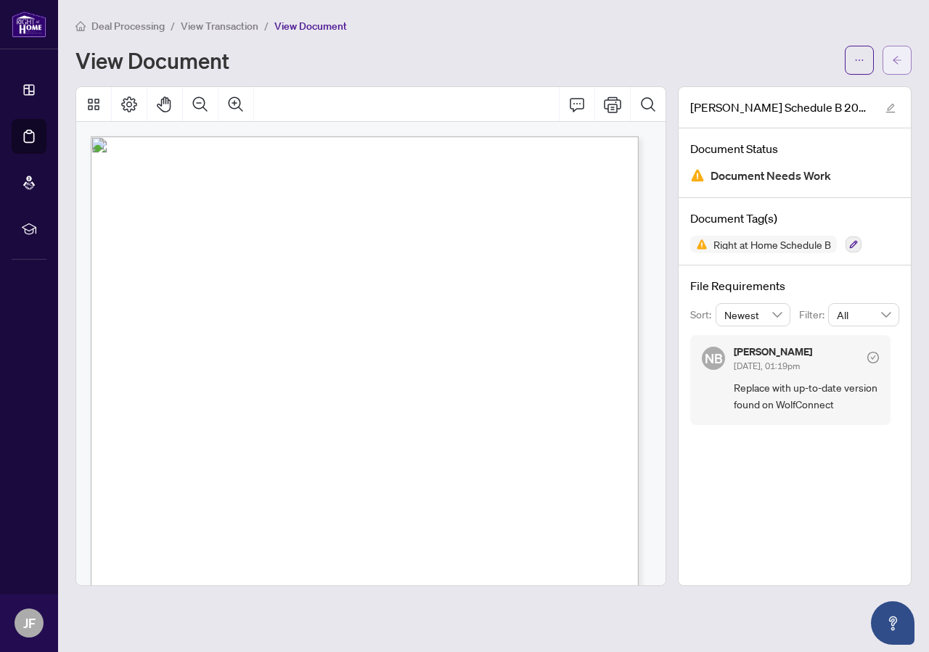
click at [889, 67] on button "button" at bounding box center [896, 60] width 29 height 29
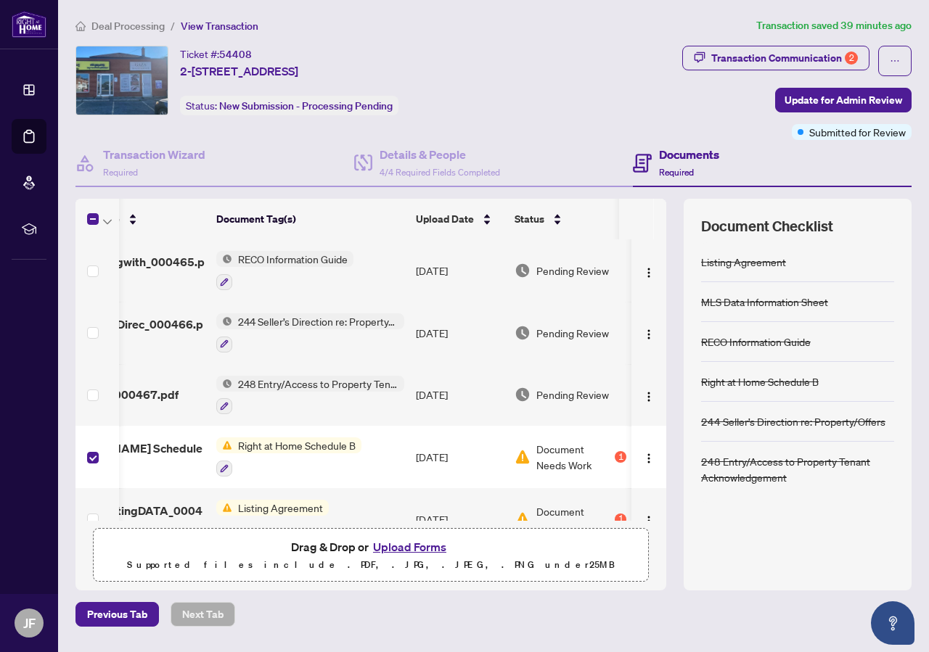
scroll to position [0, 81]
click at [546, 221] on div "Status" at bounding box center [557, 219] width 112 height 16
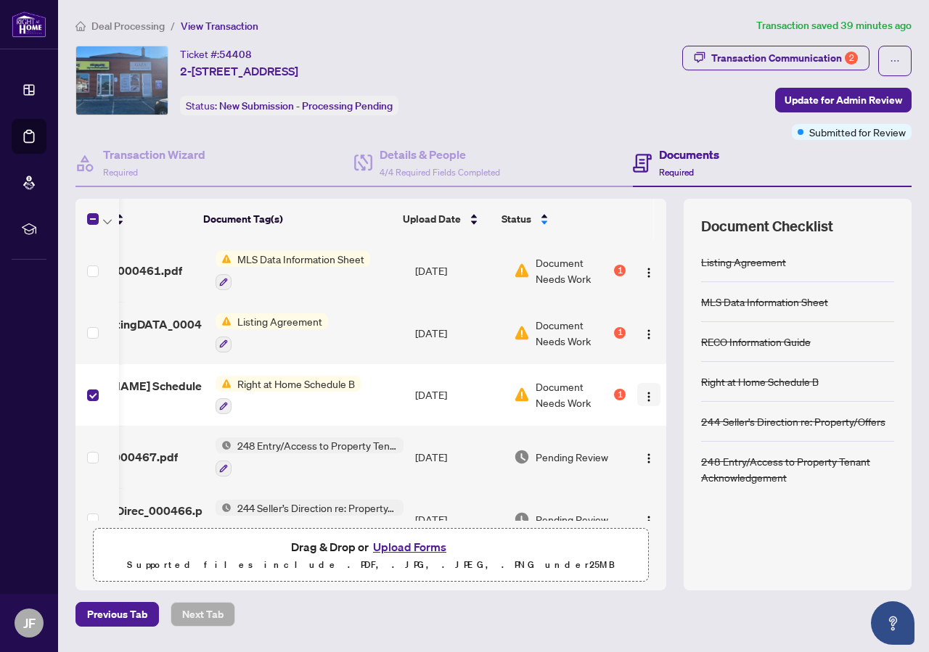
click at [643, 394] on img "button" at bounding box center [649, 397] width 12 height 12
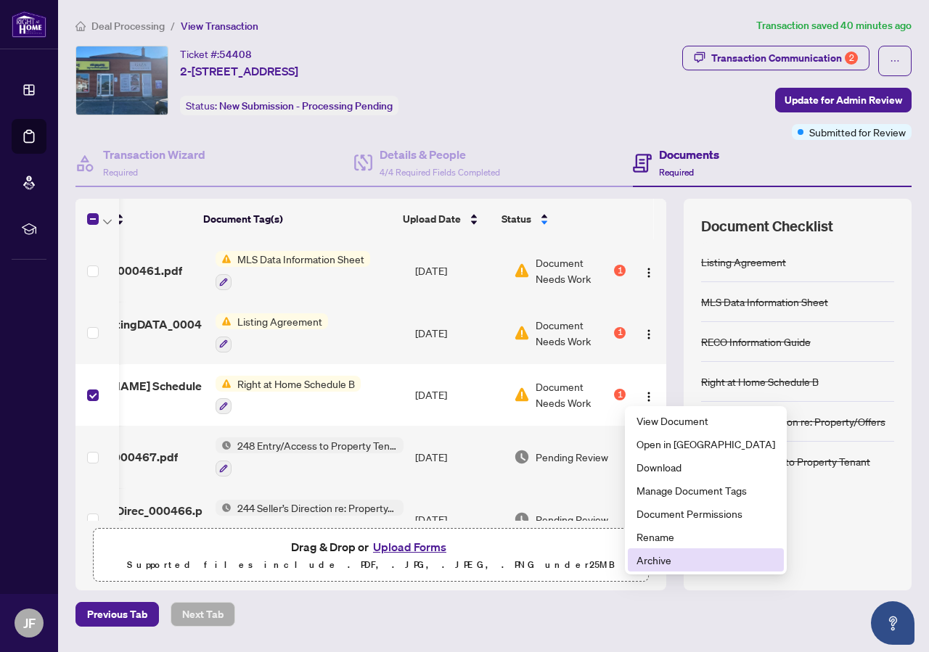
click at [664, 559] on span "Archive" at bounding box center [705, 560] width 139 height 16
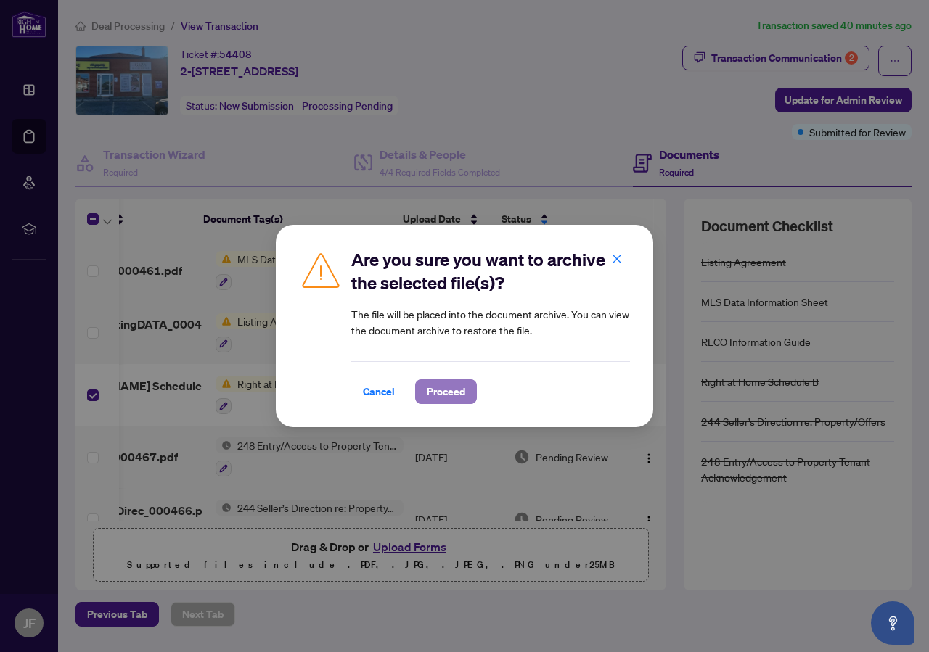
click at [453, 395] on span "Proceed" at bounding box center [446, 391] width 38 height 23
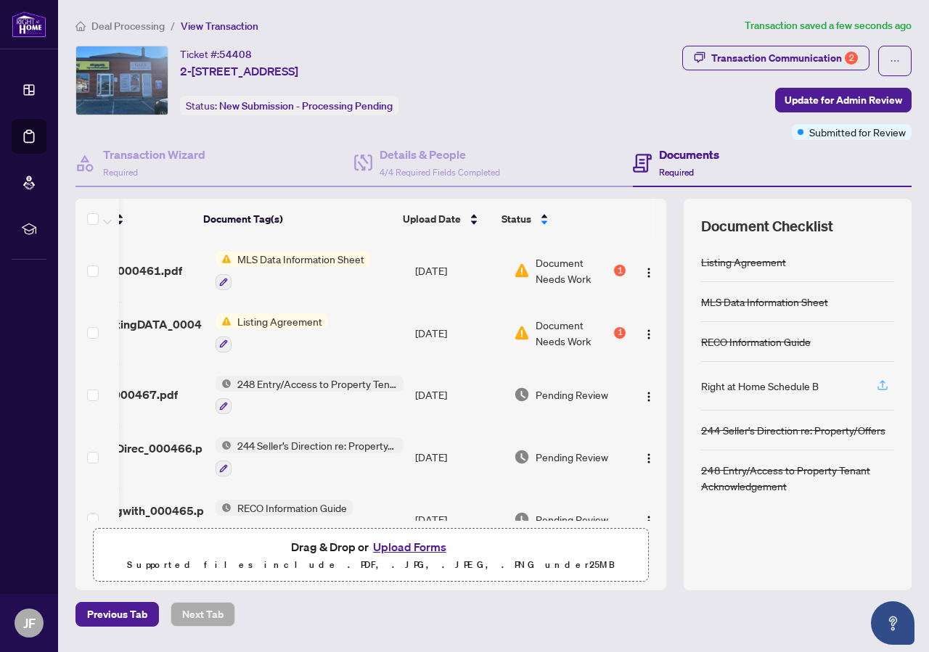
click at [882, 384] on icon "button" at bounding box center [882, 385] width 13 height 13
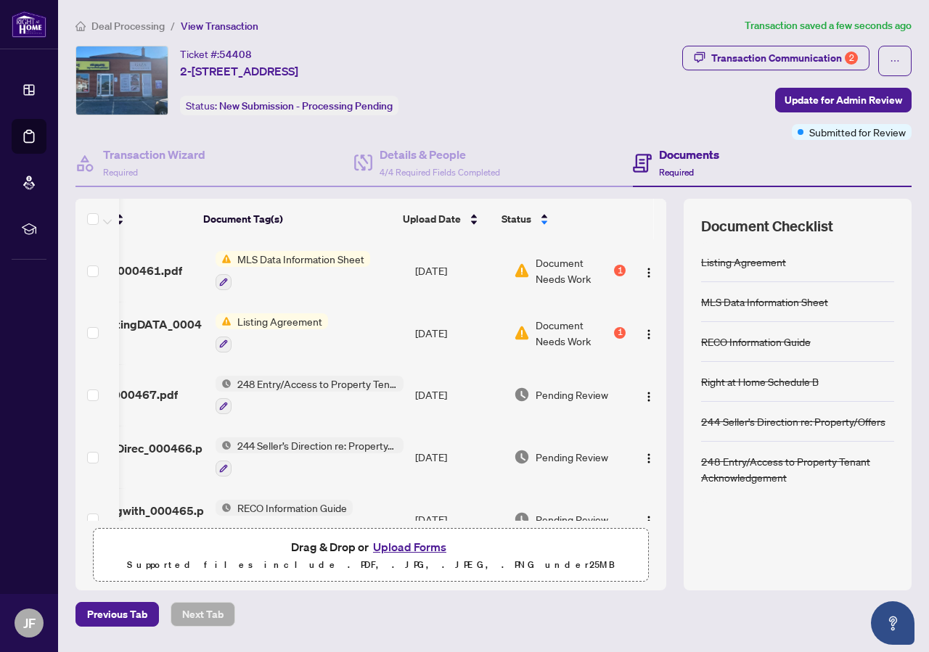
click at [527, 287] on td "Document Needs Work 1" at bounding box center [569, 270] width 123 height 62
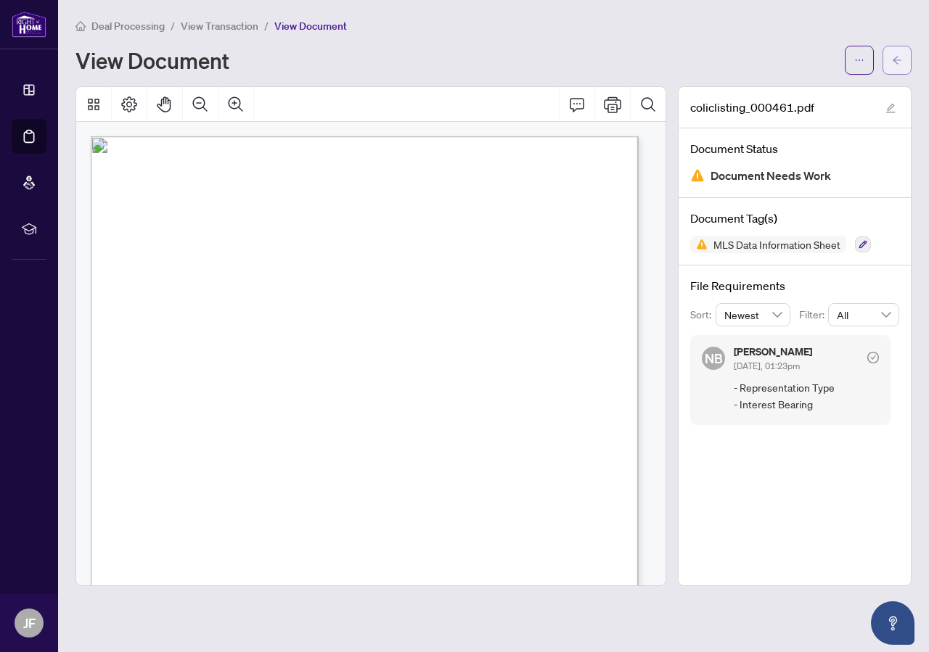
click at [905, 64] on button "button" at bounding box center [896, 60] width 29 height 29
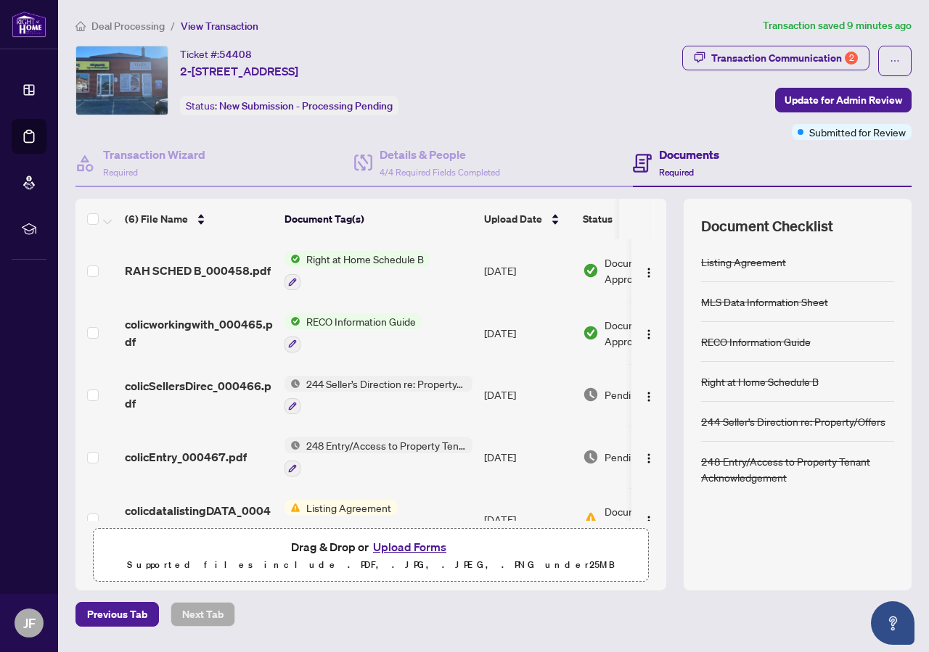
click at [408, 546] on button "Upload Forms" at bounding box center [410, 547] width 82 height 19
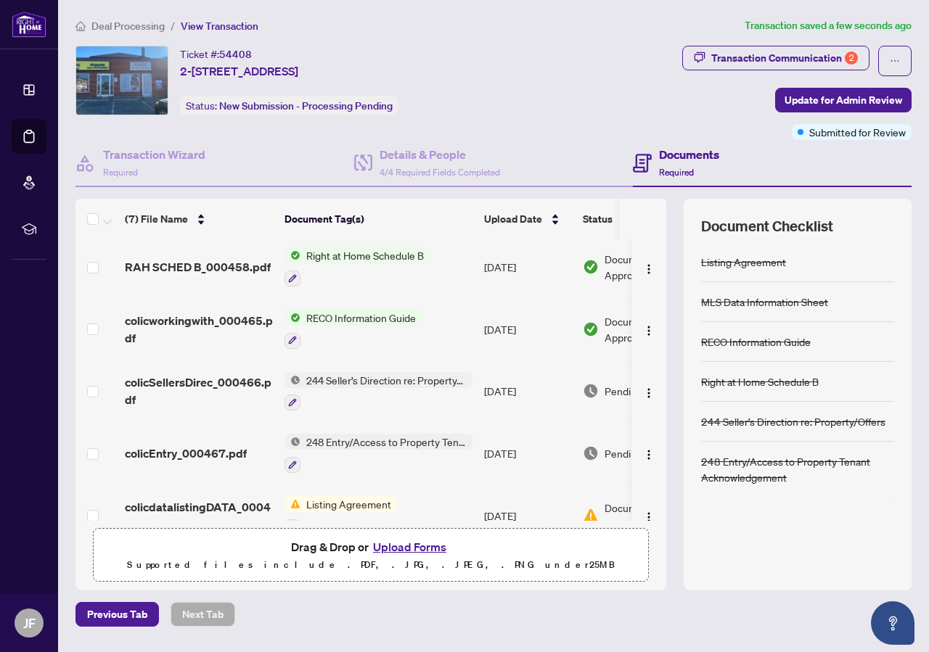
scroll to position [147, 0]
